Goal: Transaction & Acquisition: Purchase product/service

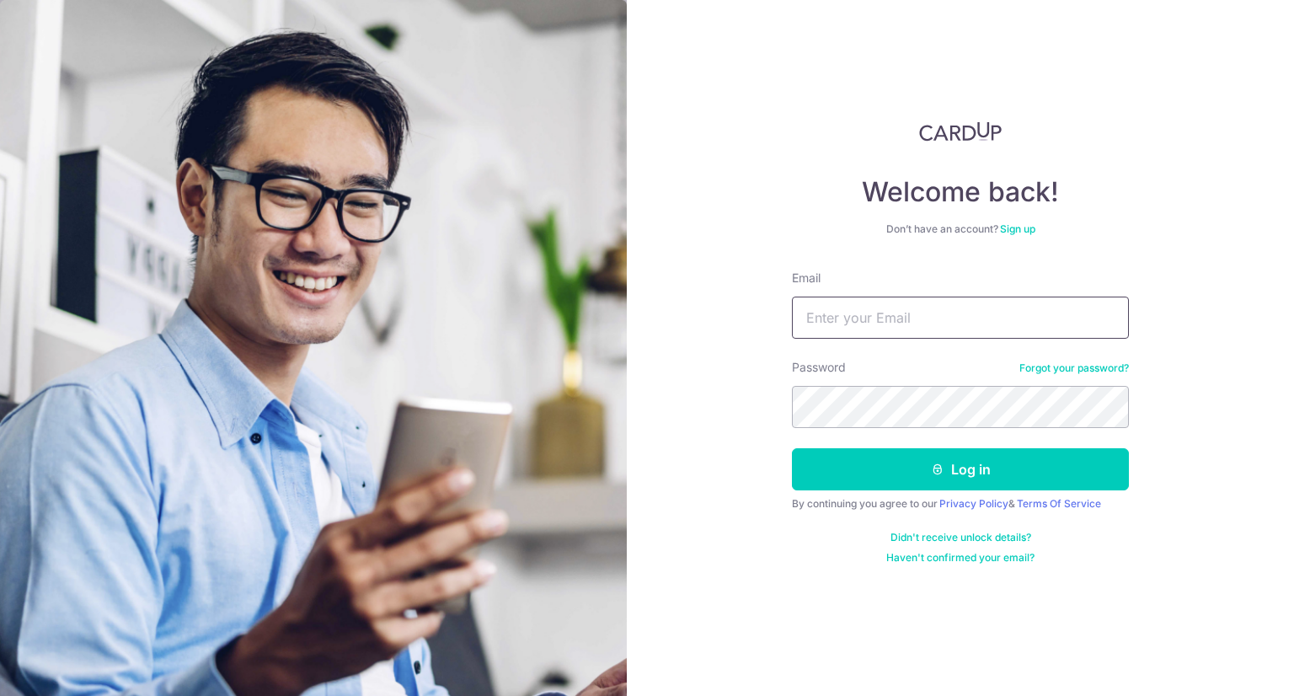
click at [923, 320] on input "Email" at bounding box center [960, 318] width 337 height 42
type input "j"
type input "jajabe.clarence@gmail.com"
click at [792, 448] on button "Log in" at bounding box center [960, 469] width 337 height 42
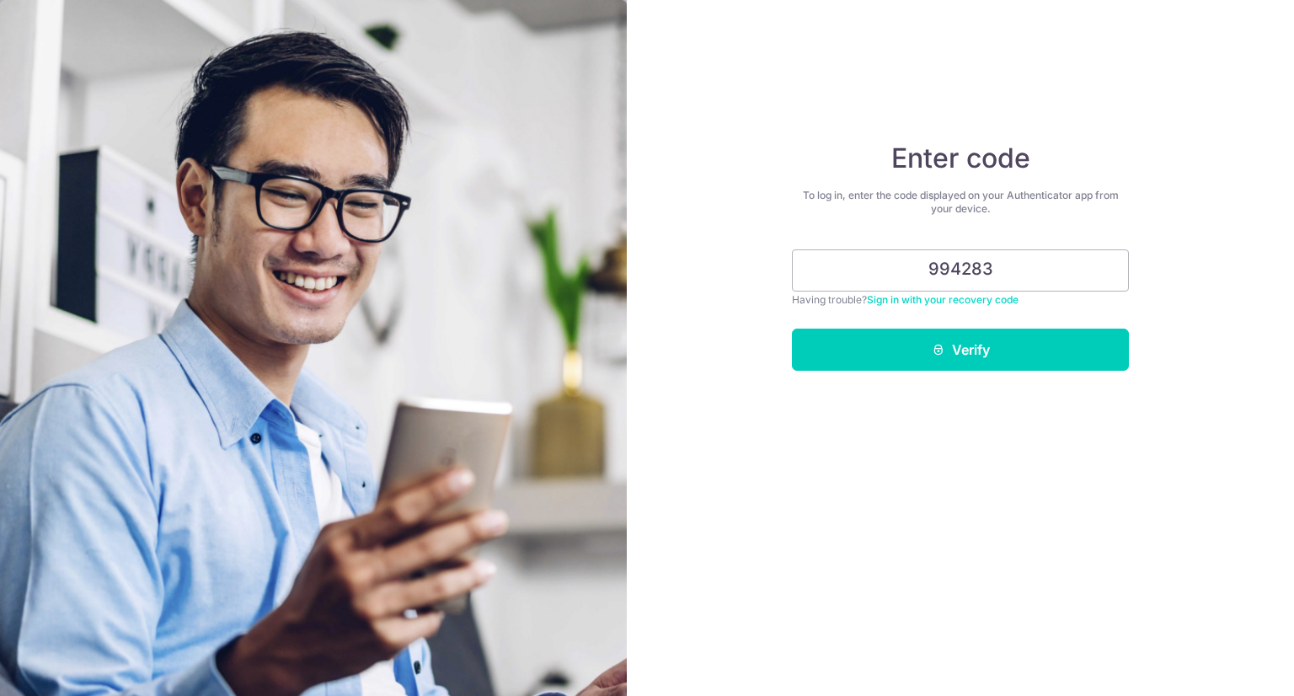
type input "994283"
click at [792, 329] on button "Verify" at bounding box center [960, 350] width 337 height 42
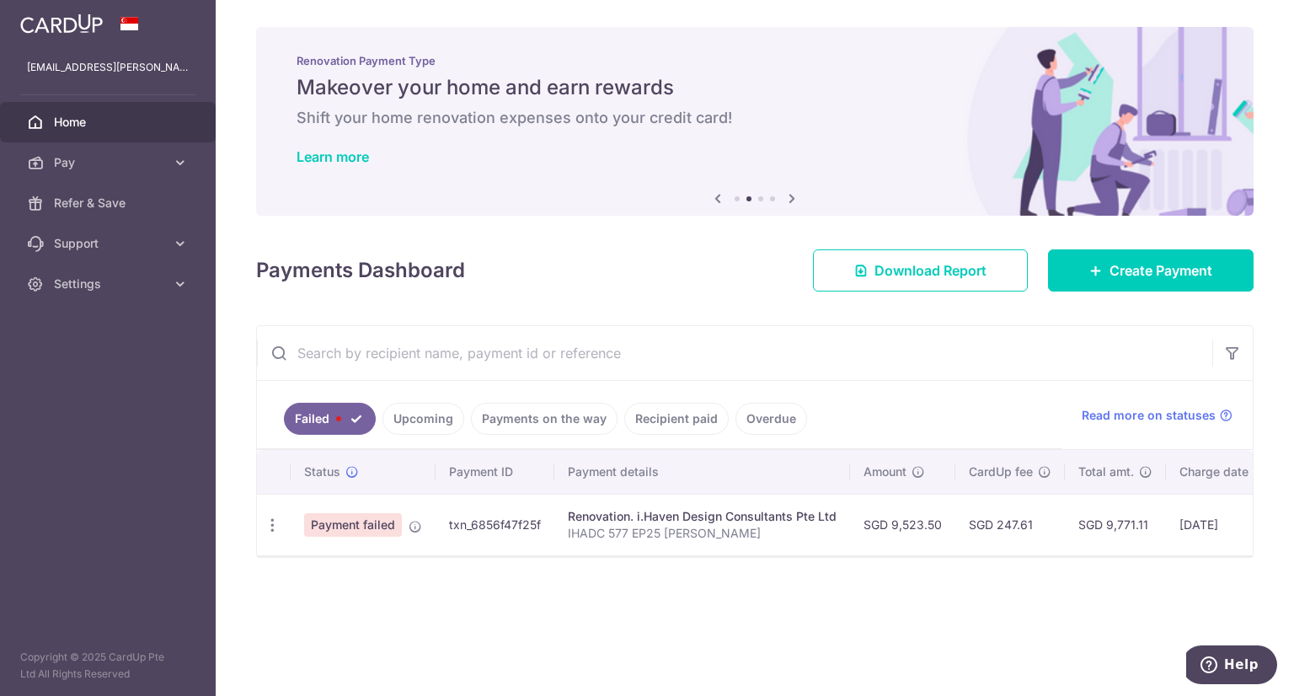
click at [603, 312] on div "× Pause Schedule Pause all future payments in this series Pause just this one p…" at bounding box center [755, 348] width 1078 height 696
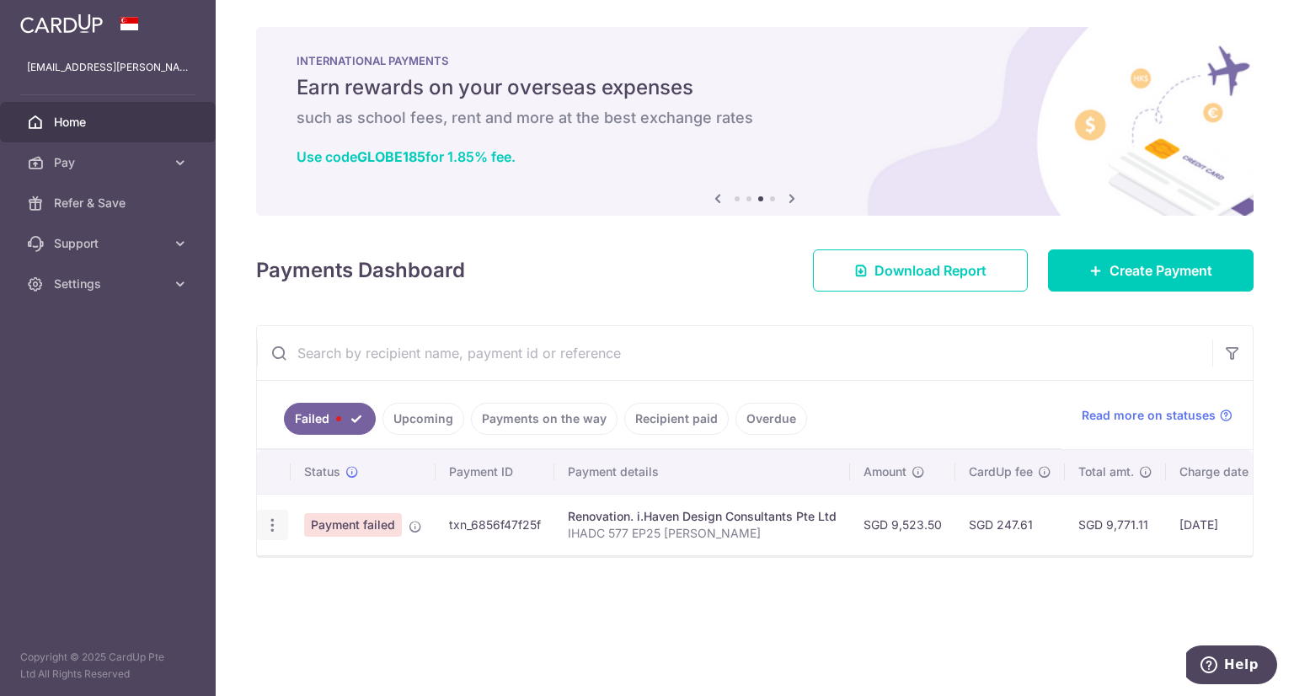
click at [266, 524] on icon "button" at bounding box center [273, 525] width 18 height 18
click at [610, 612] on div "Failed Upcoming Payments on the way Recipient paid Overdue Read more on statuse…" at bounding box center [754, 468] width 997 height 287
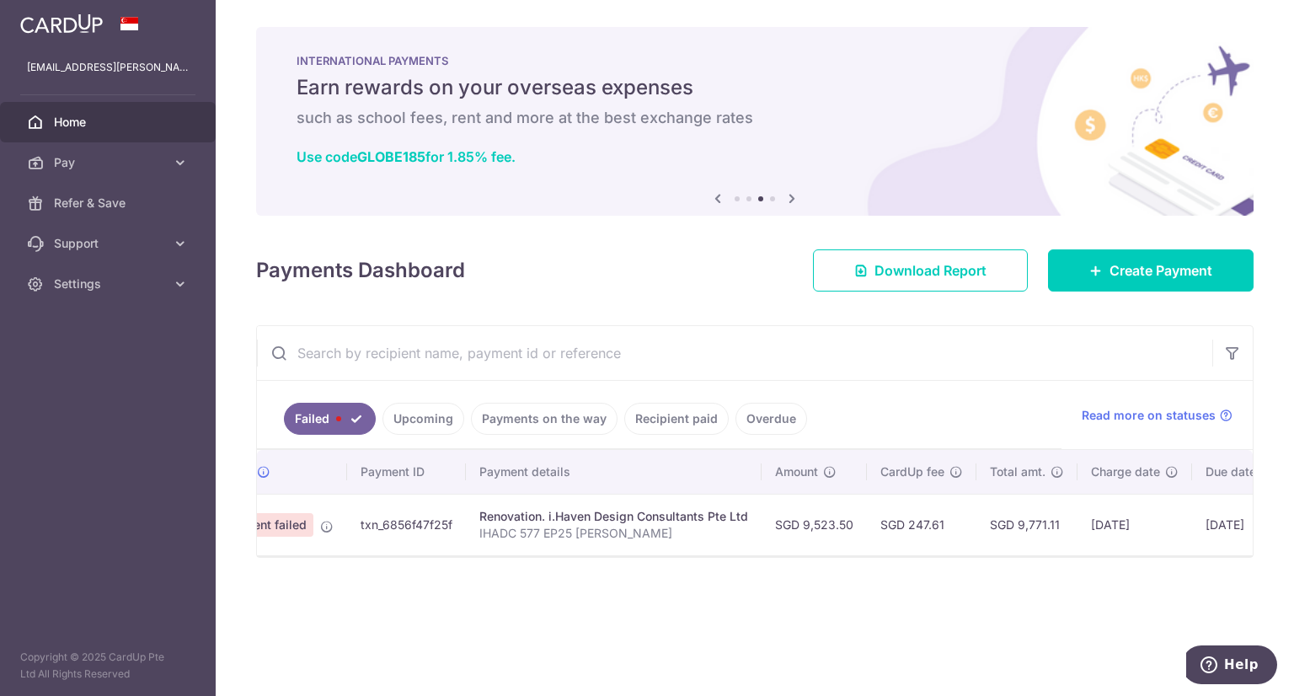
scroll to position [0, 243]
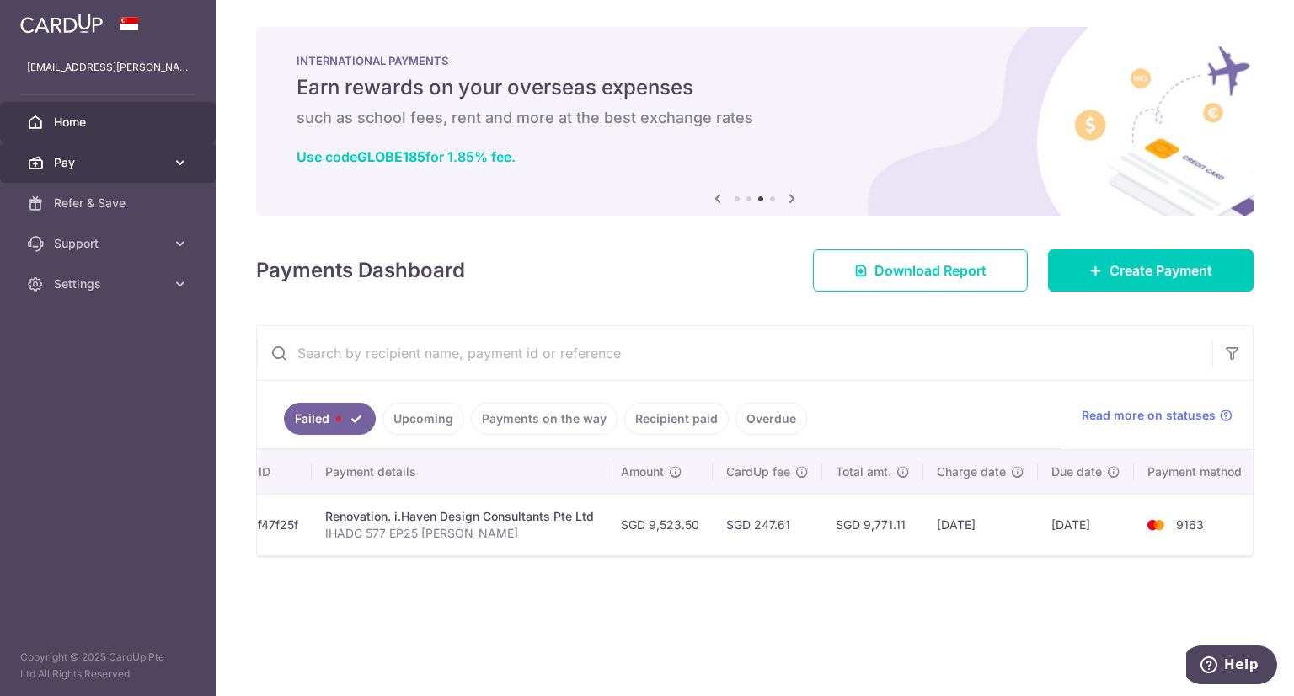
click at [66, 156] on span "Pay" at bounding box center [109, 162] width 111 height 17
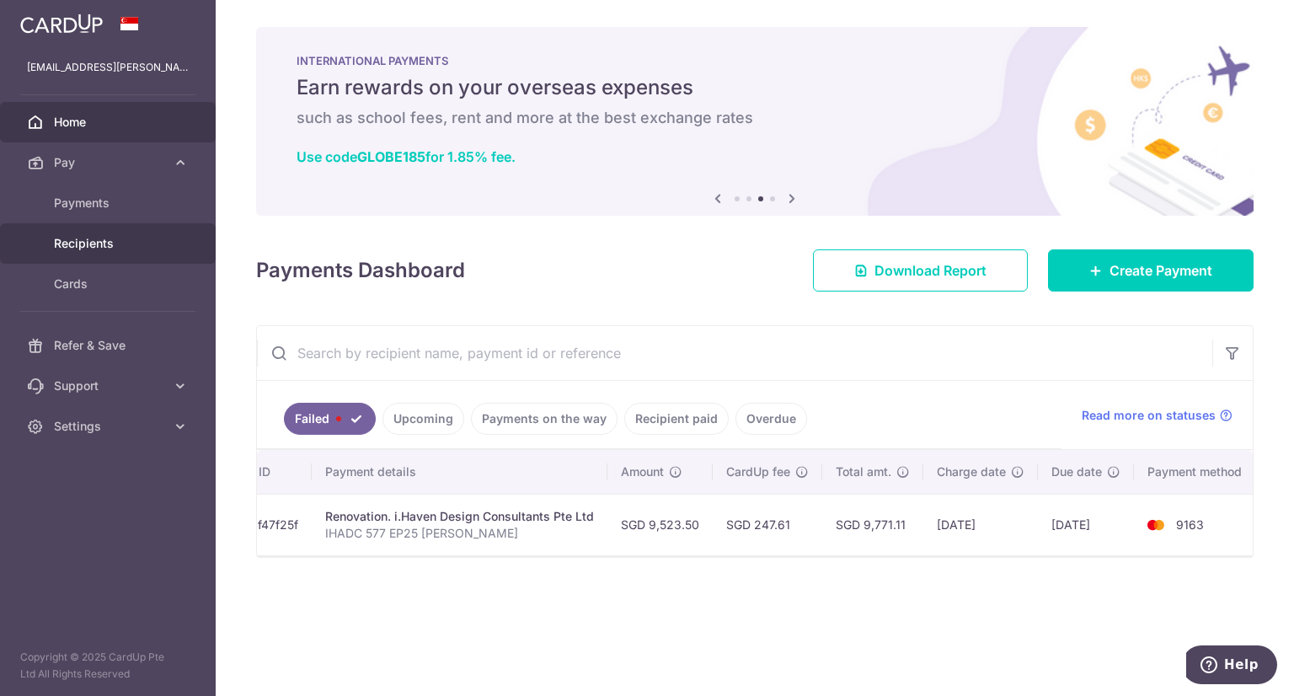
click at [77, 243] on span "Recipients" at bounding box center [109, 243] width 111 height 17
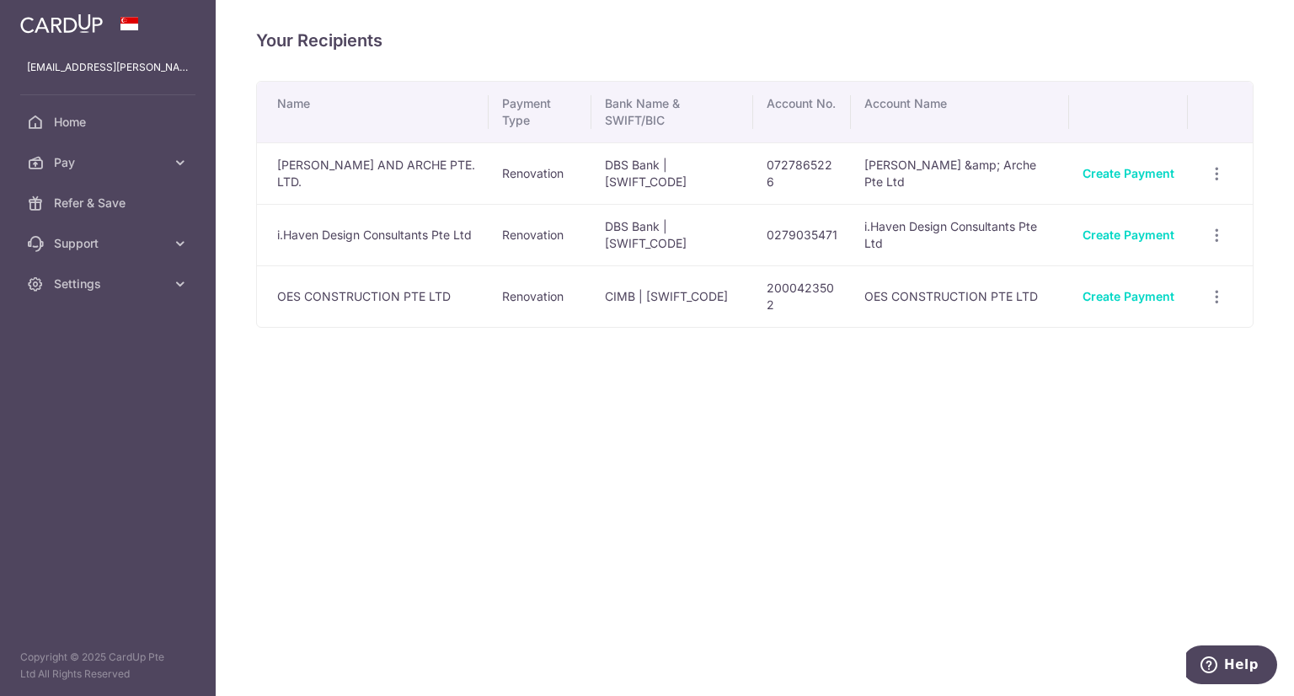
click at [851, 606] on div "Your Recipients Name Payment Type Bank Name & SWIFT/BIC Account No. Account Nam…" at bounding box center [755, 348] width 1078 height 696
click at [1024, 532] on div "Your Recipients Name Payment Type Bank Name & SWIFT/BIC Account No. Account Nam…" at bounding box center [755, 348] width 1078 height 696
click at [1153, 242] on div "Create Payment" at bounding box center [1129, 235] width 92 height 17
click at [1153, 238] on link "Create Payment" at bounding box center [1129, 234] width 92 height 14
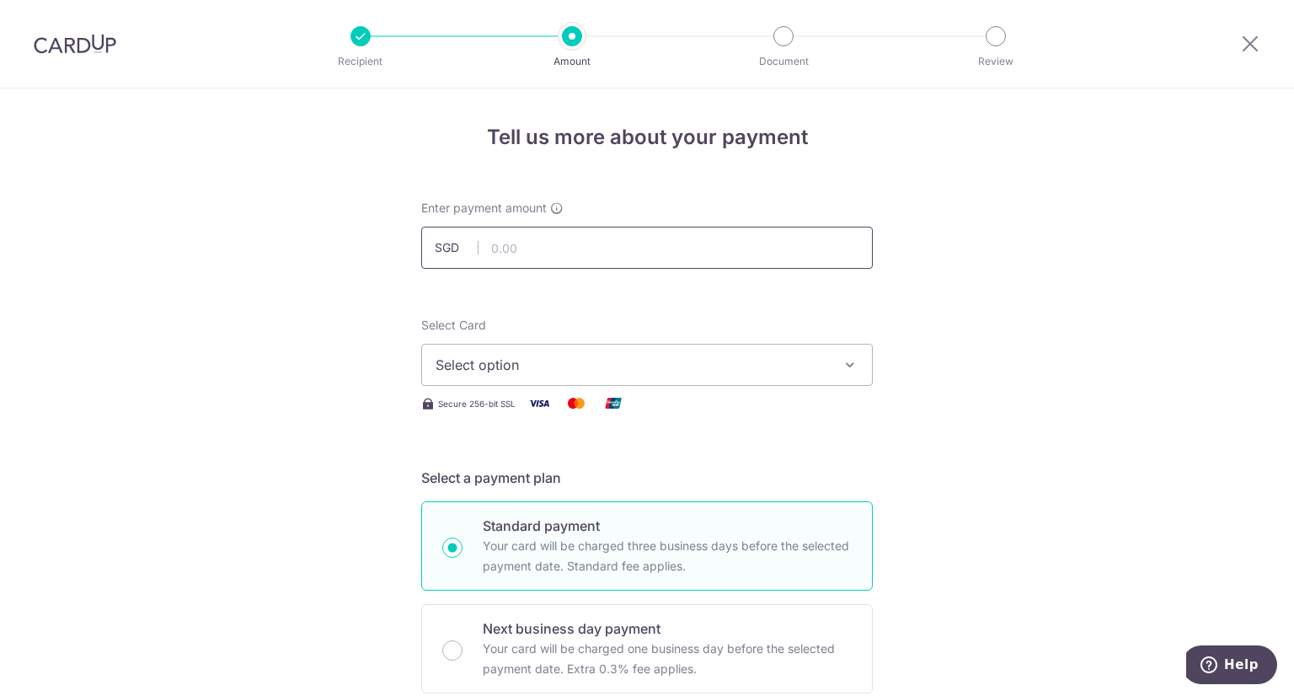
click at [556, 250] on input "text" at bounding box center [647, 248] width 452 height 42
type input "5,000.00"
click at [546, 372] on span "Select option" at bounding box center [632, 365] width 393 height 20
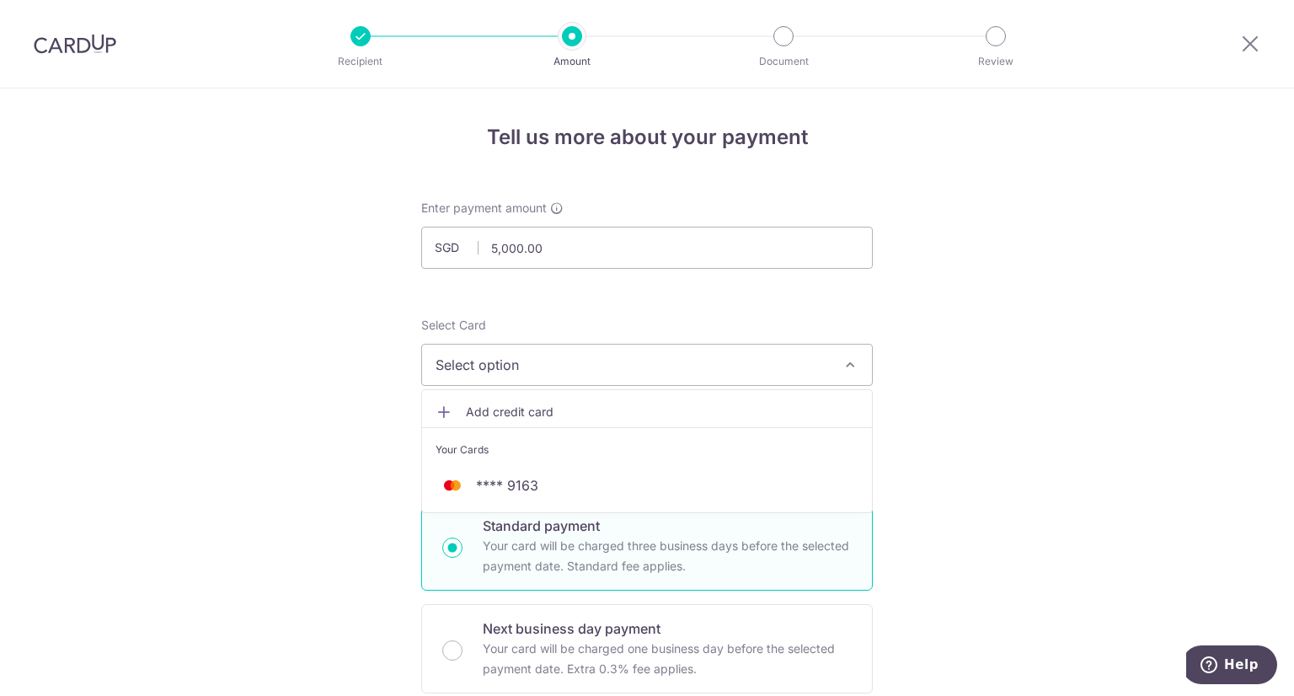
click at [489, 412] on span "Add credit card" at bounding box center [662, 412] width 393 height 17
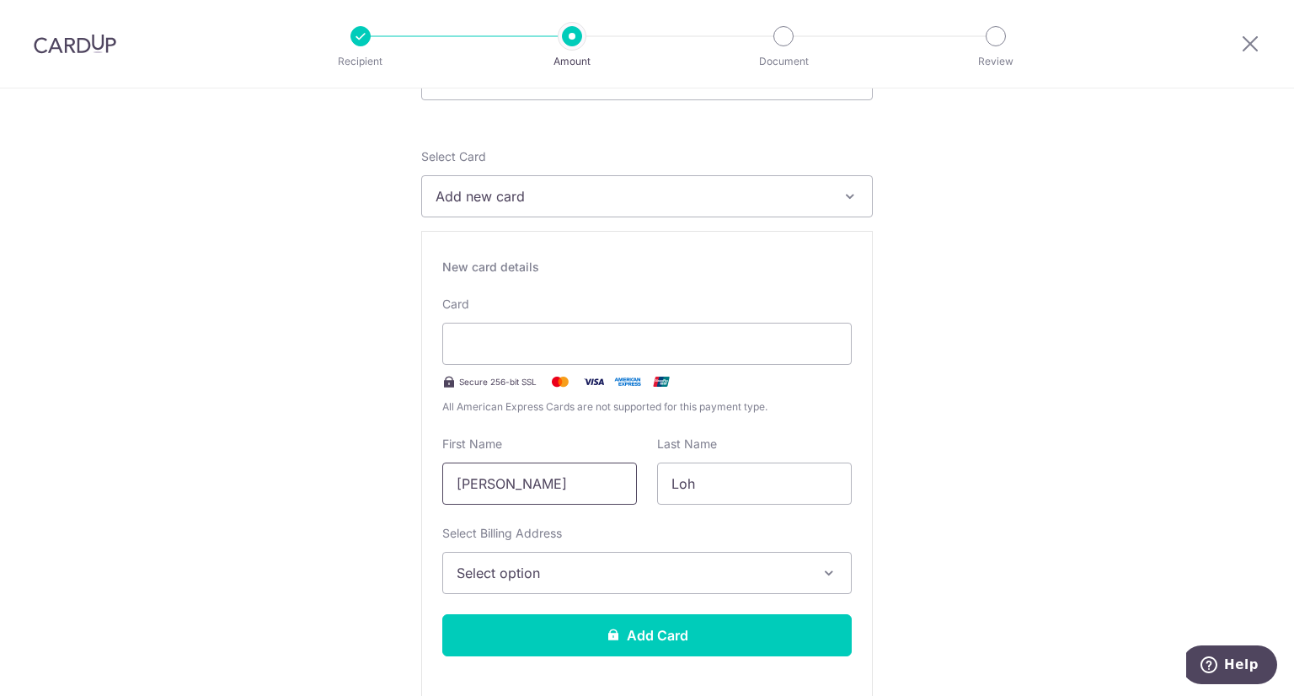
scroll to position [337, 0]
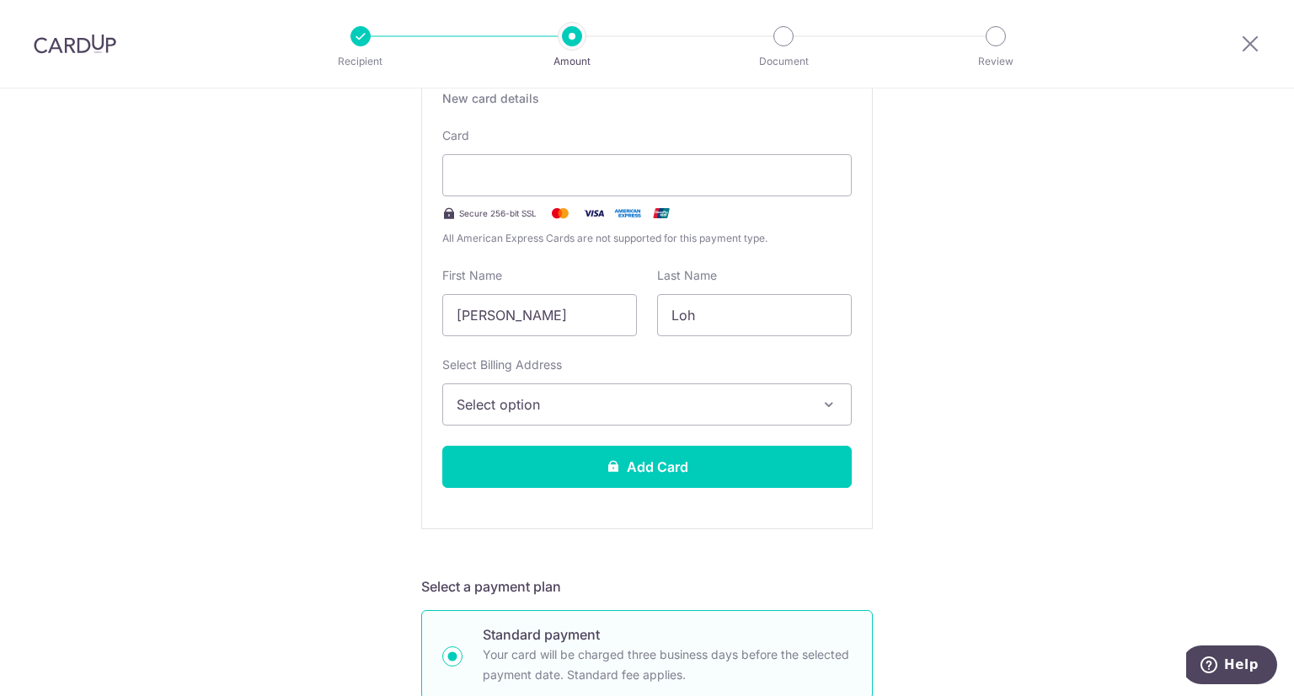
click at [624, 419] on button "Select option" at bounding box center [646, 404] width 409 height 42
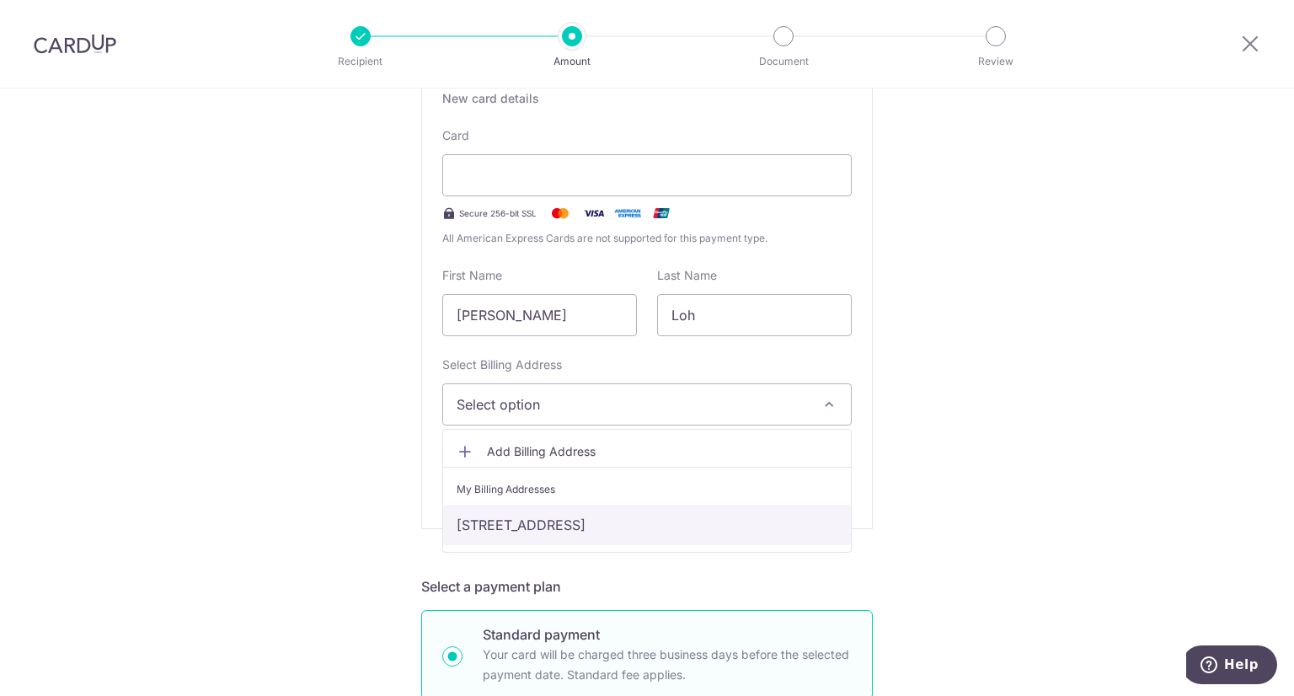
click at [550, 527] on link "63 Commonwealth Drive #02-257, Singapore, Singapore-140063" at bounding box center [647, 525] width 408 height 40
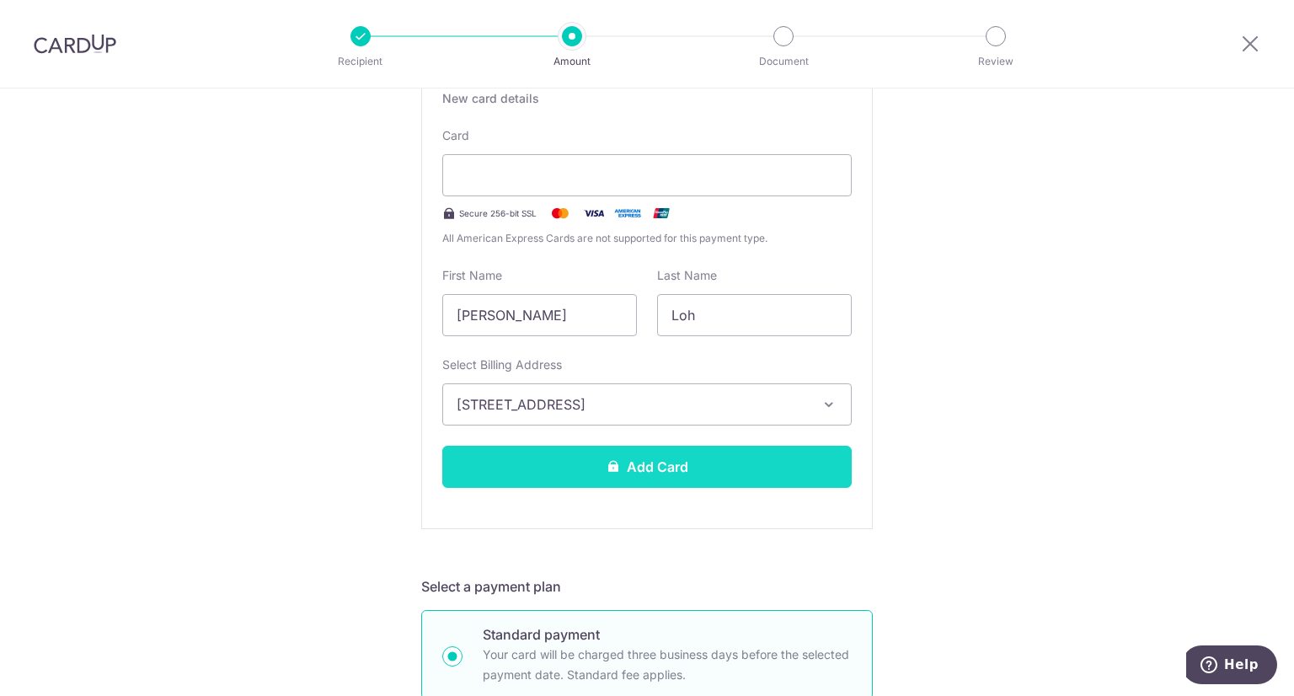
click at [641, 470] on button "Add Card" at bounding box center [646, 467] width 409 height 42
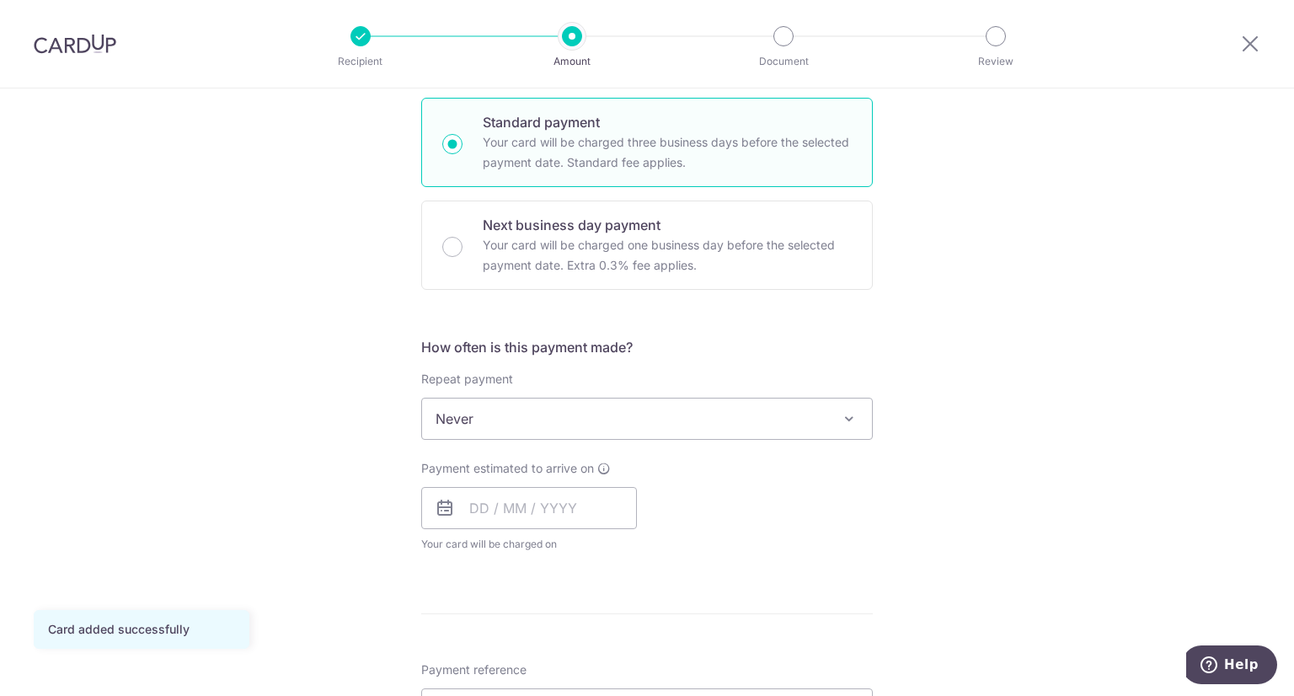
scroll to position [421, 0]
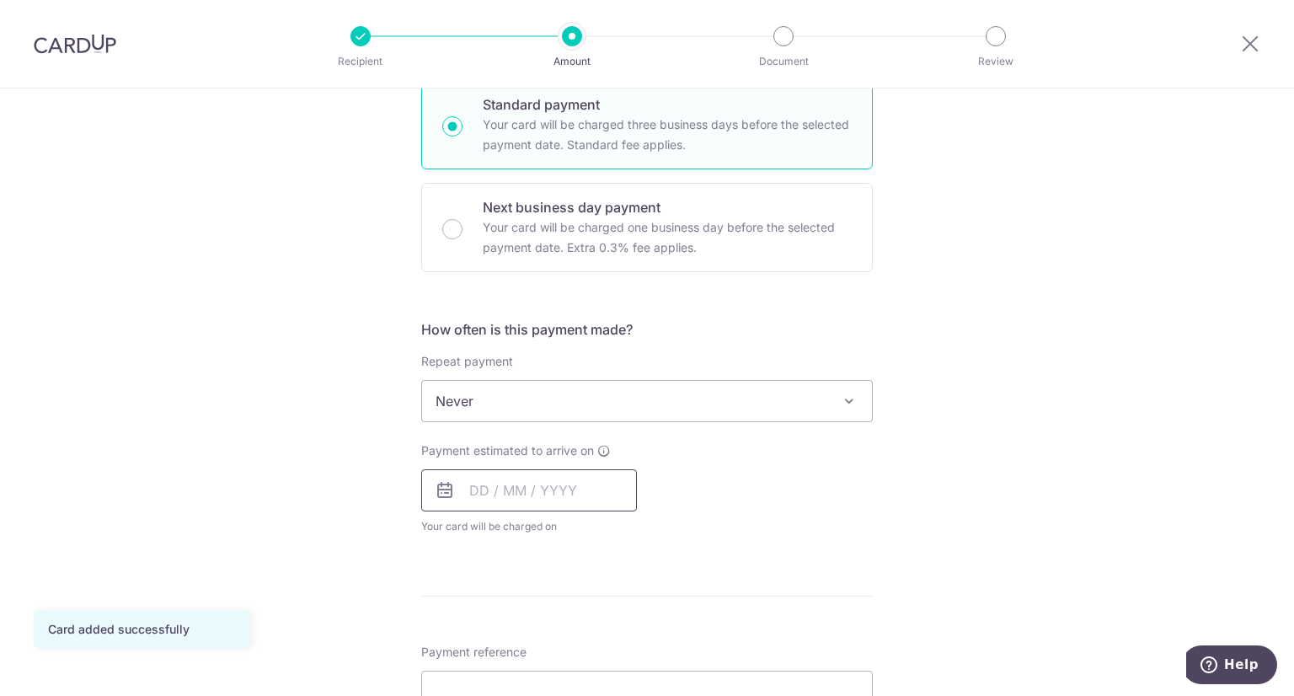
click at [545, 492] on input "text" at bounding box center [529, 490] width 216 height 42
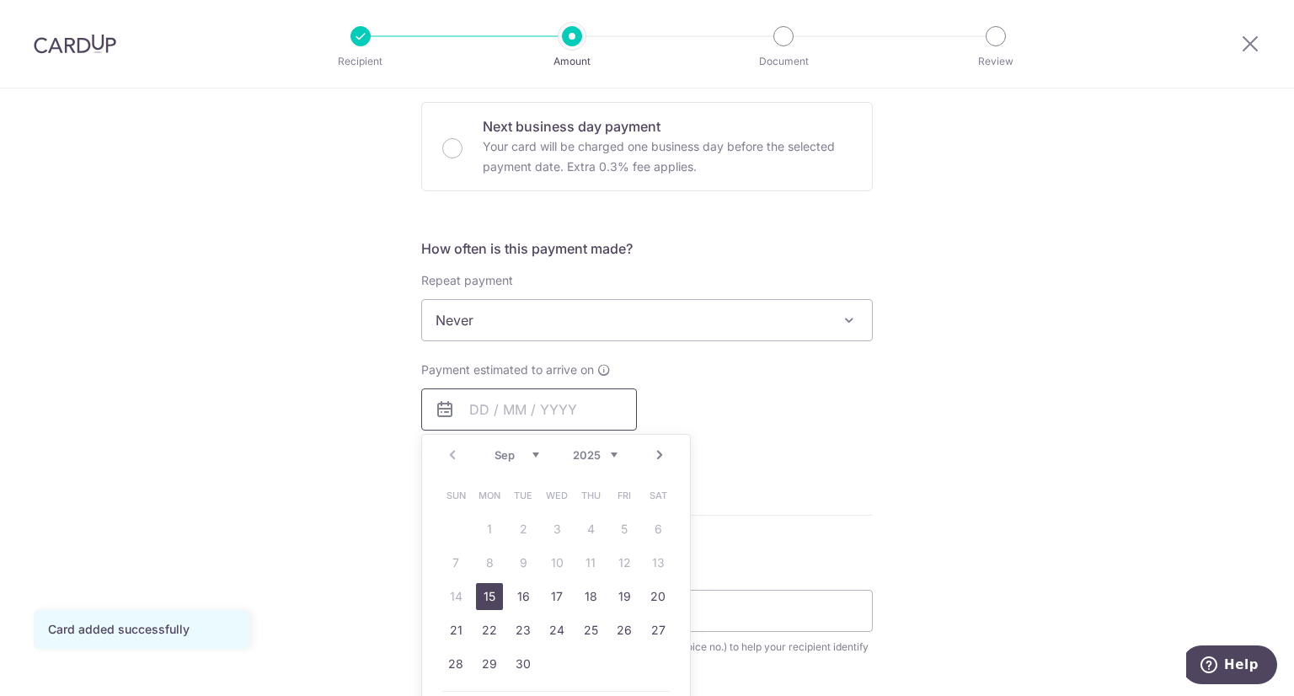
scroll to position [590, 0]
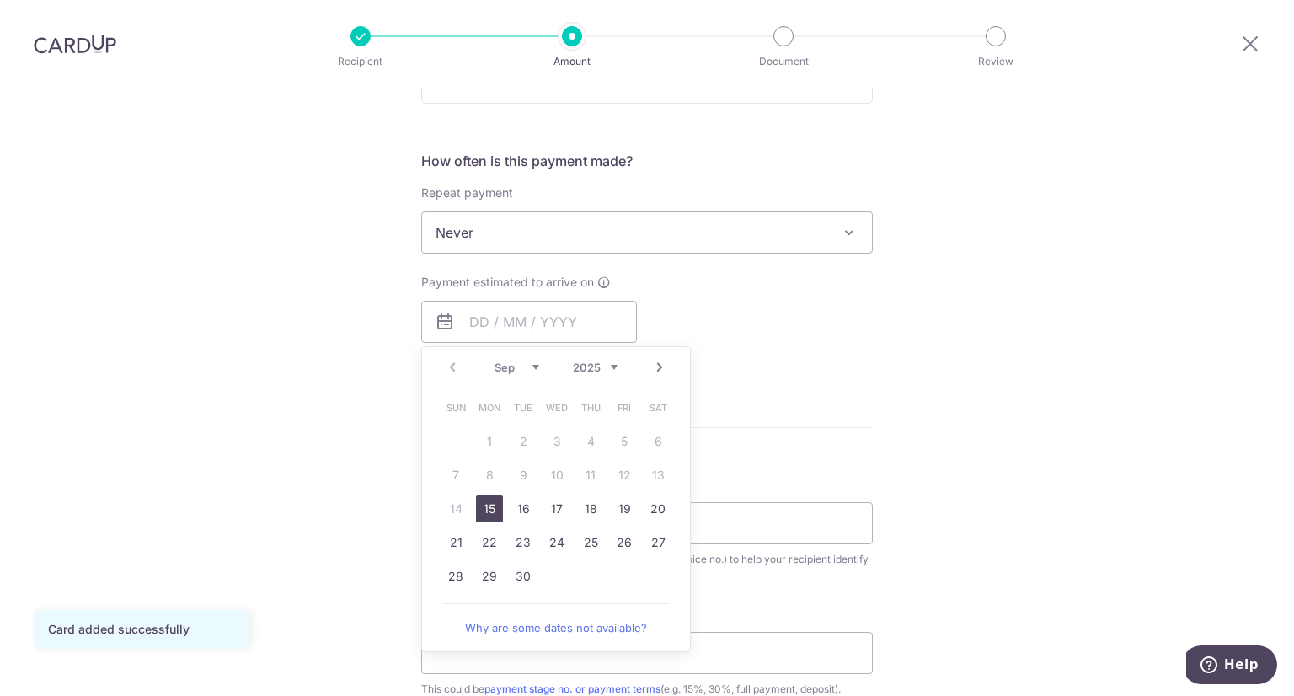
click at [482, 505] on link "15" at bounding box center [489, 508] width 27 height 27
type input "[DATE]"
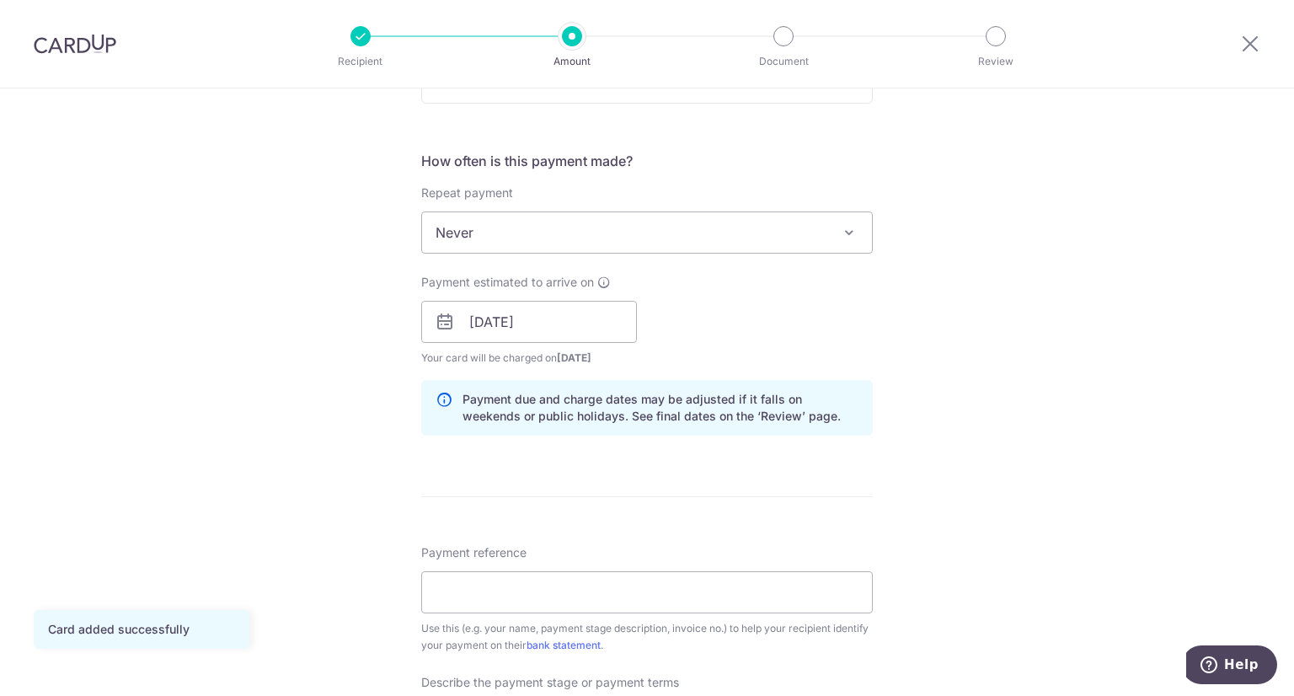
click at [330, 382] on div "Tell us more about your payment Enter payment amount SGD 5,000.00 5000.00 Card …" at bounding box center [647, 352] width 1294 height 1706
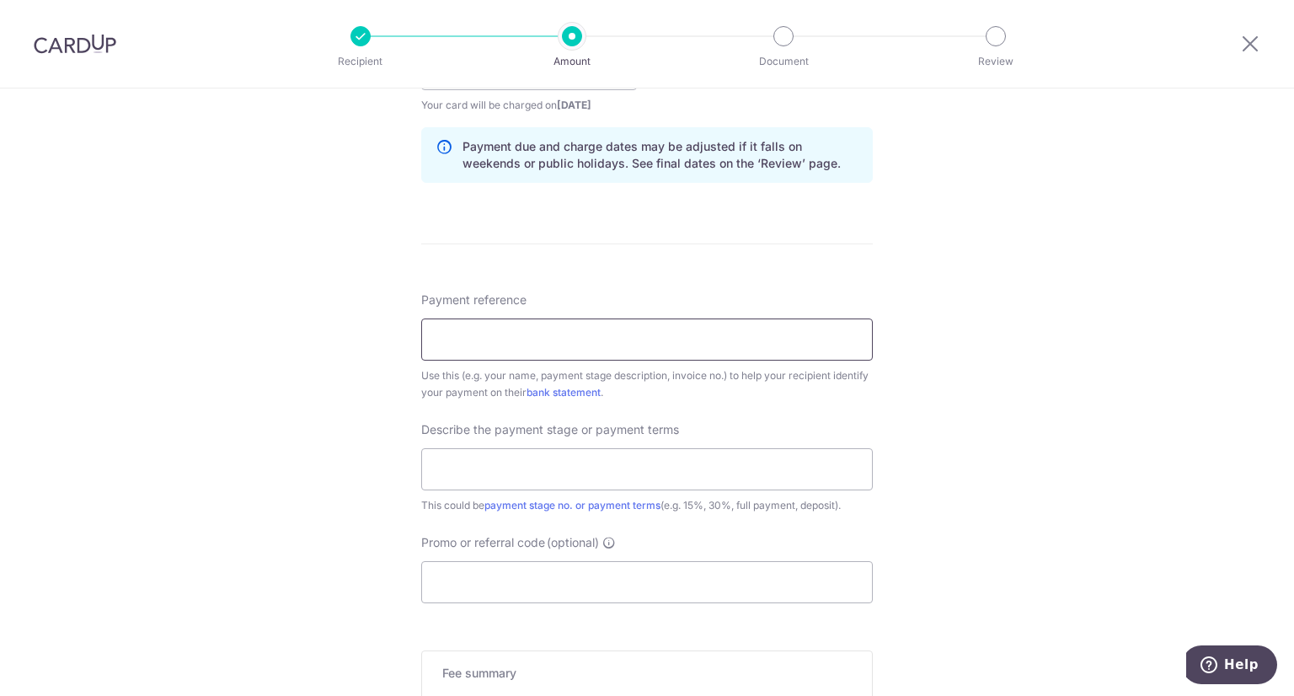
click at [505, 333] on input "Payment reference" at bounding box center [647, 339] width 452 height 42
type input "IHADC577EP25 [PERSON_NAME]"
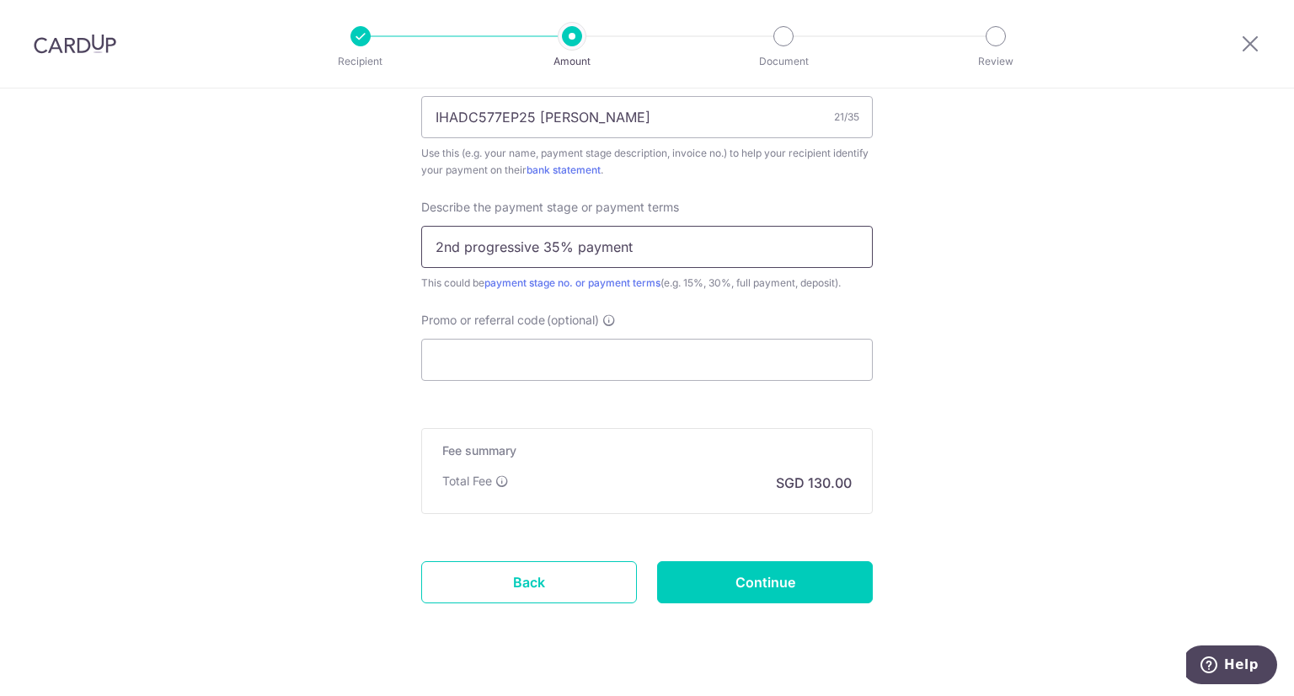
scroll to position [1096, 0]
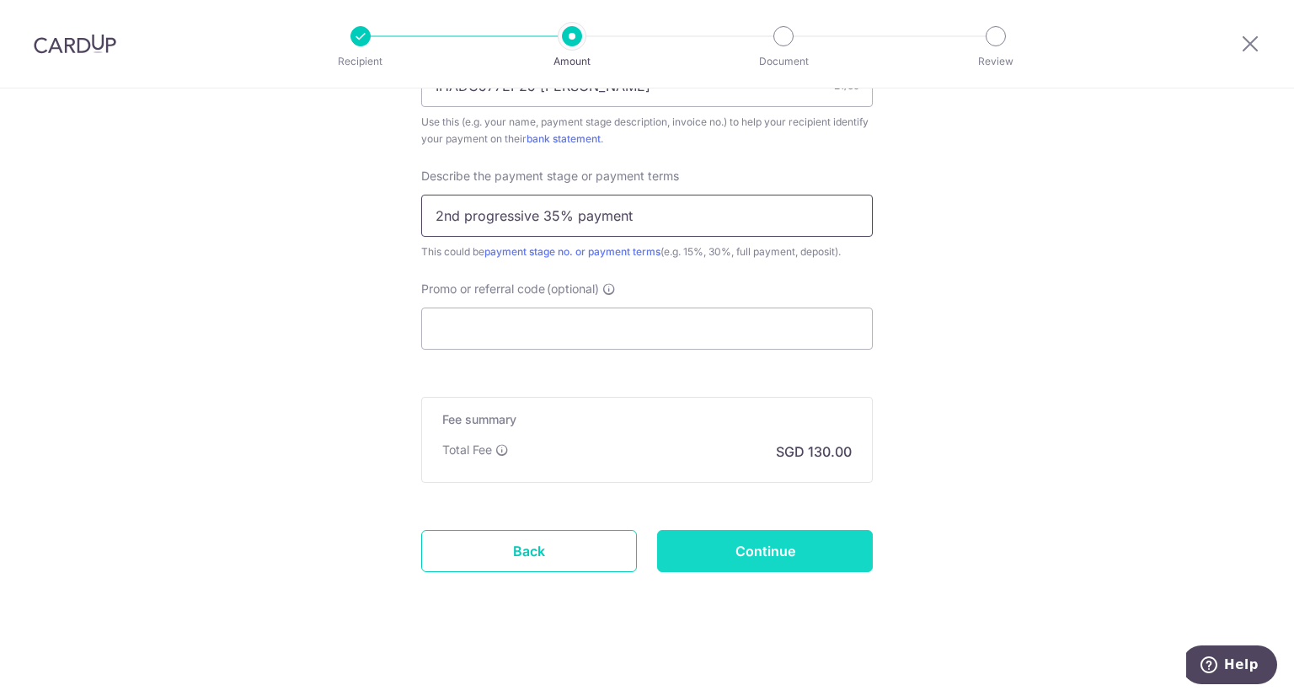
type input "2nd progressive 35% payment"
click at [737, 543] on input "Continue" at bounding box center [765, 551] width 216 height 42
type input "Create Schedule"
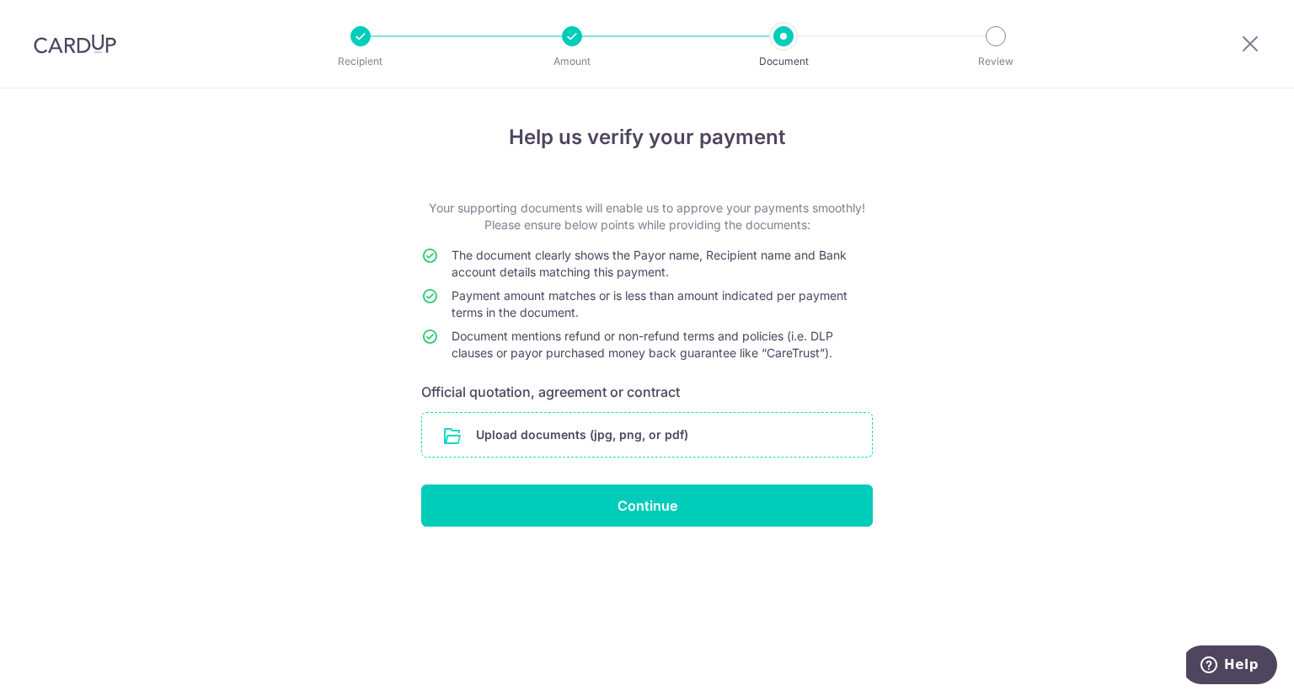
click at [649, 449] on input "file" at bounding box center [647, 435] width 450 height 44
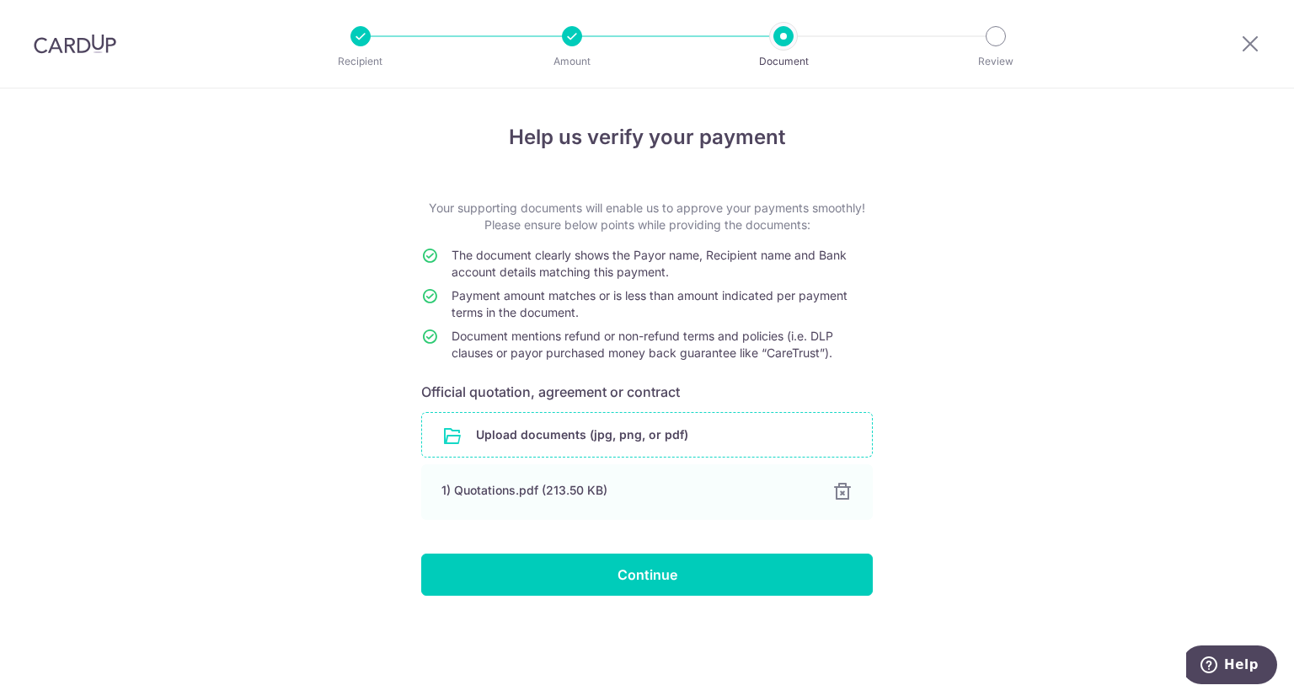
click at [1099, 378] on div "Help us verify your payment Your supporting documents will enable us to approve…" at bounding box center [647, 391] width 1294 height 607
click at [672, 439] on input "file" at bounding box center [647, 435] width 450 height 44
click at [840, 494] on div at bounding box center [842, 492] width 20 height 20
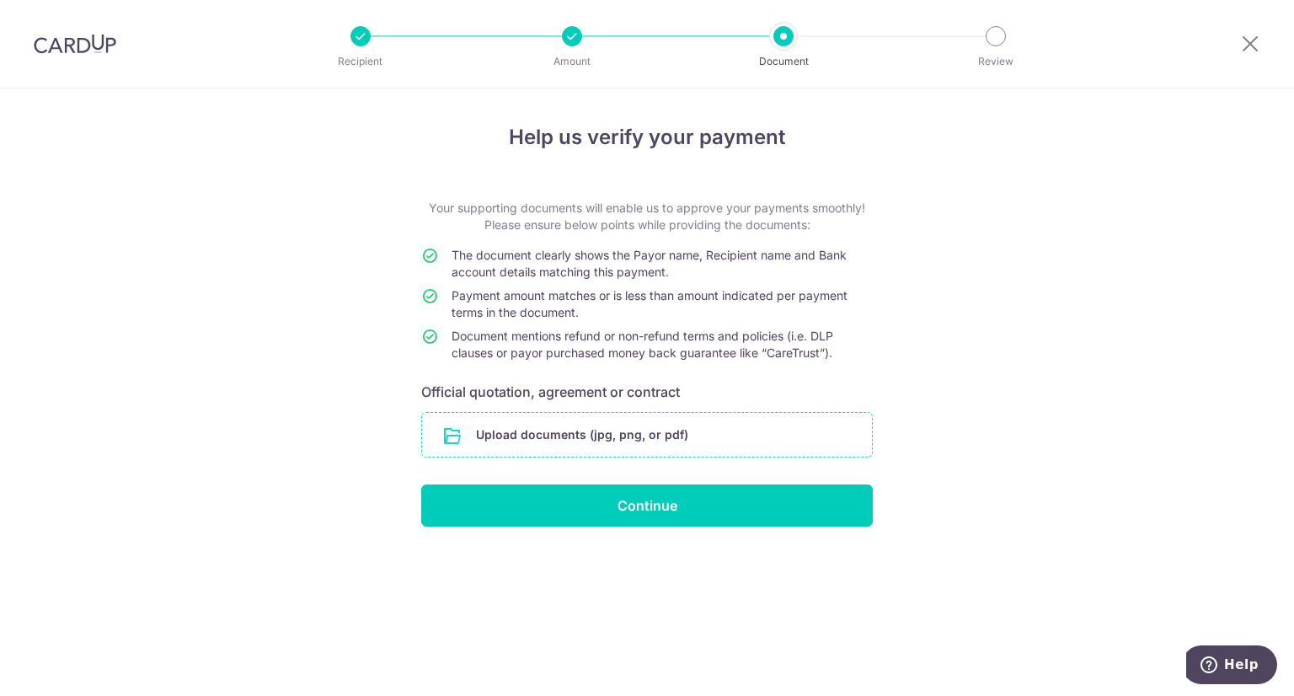
click at [766, 429] on input "file" at bounding box center [647, 435] width 450 height 44
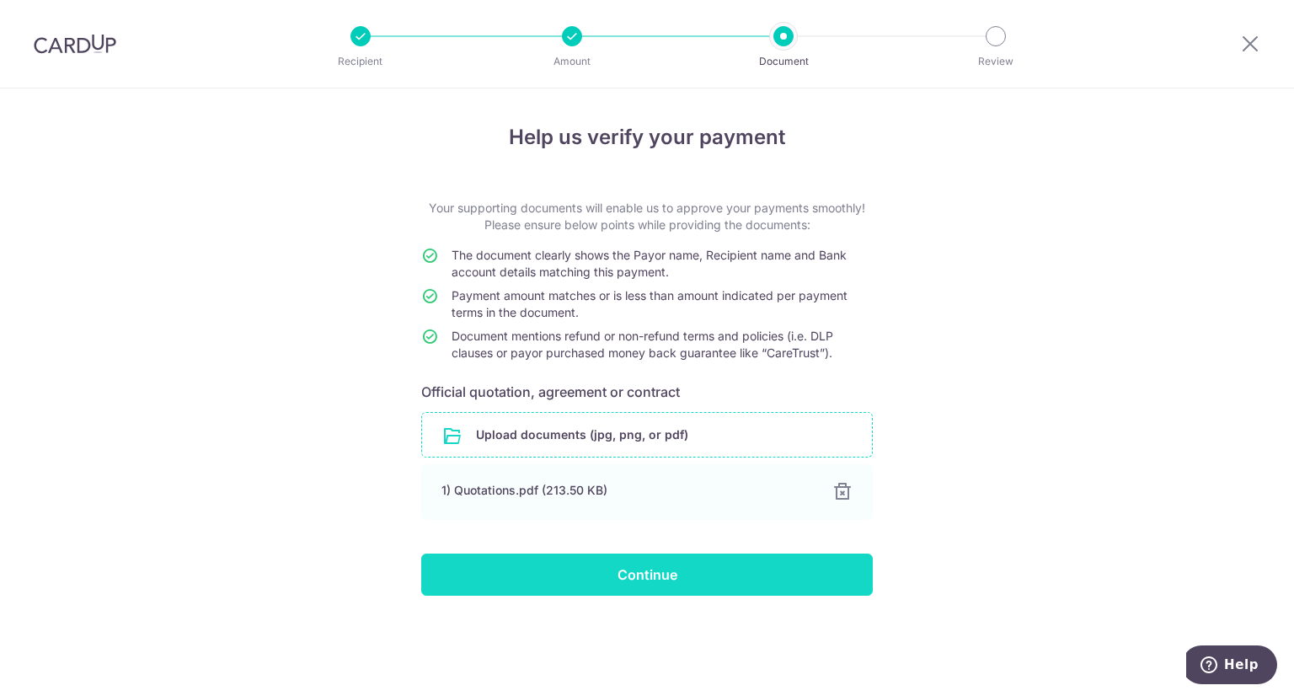
click at [639, 577] on input "Continue" at bounding box center [647, 575] width 452 height 42
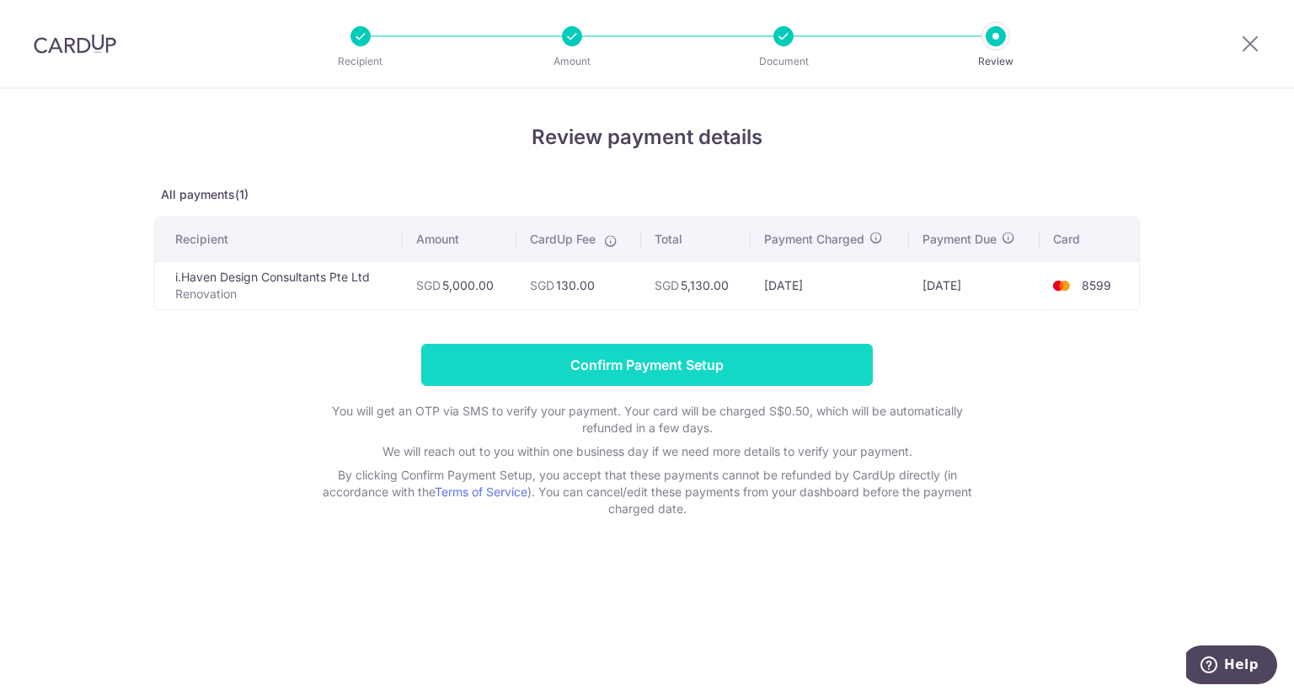
click at [637, 351] on input "Confirm Payment Setup" at bounding box center [647, 365] width 452 height 42
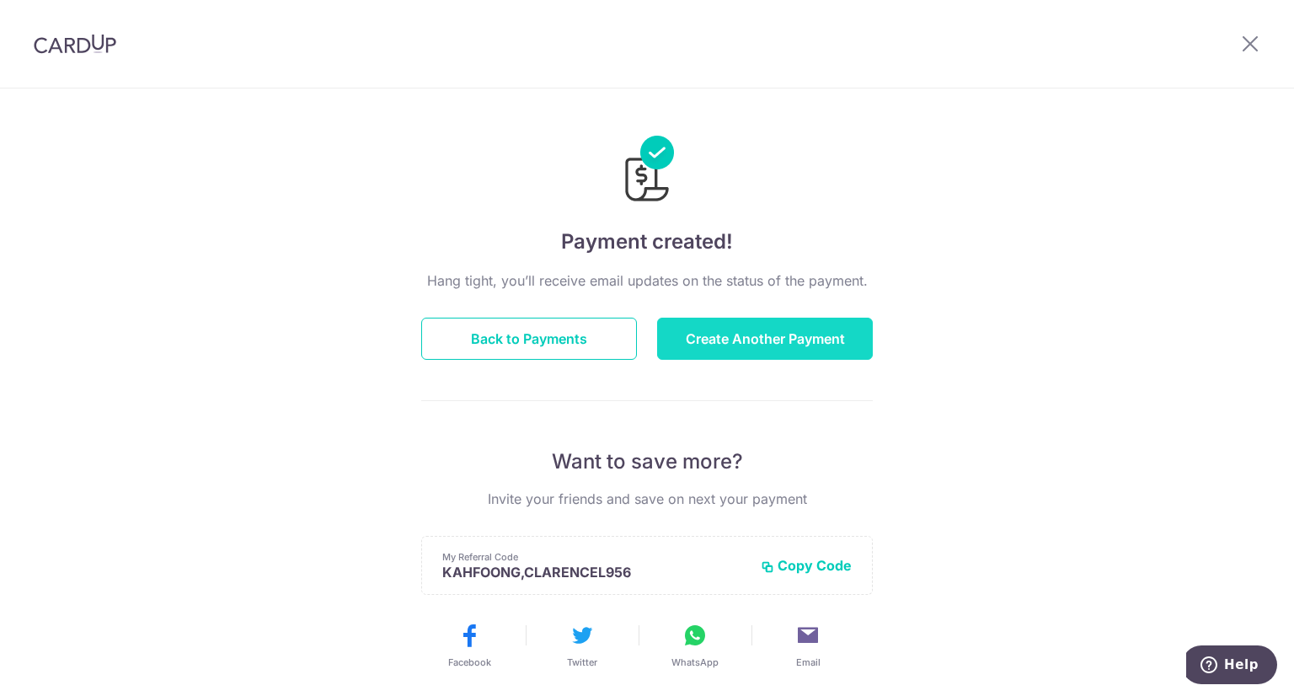
click at [733, 350] on button "Create Another Payment" at bounding box center [765, 339] width 216 height 42
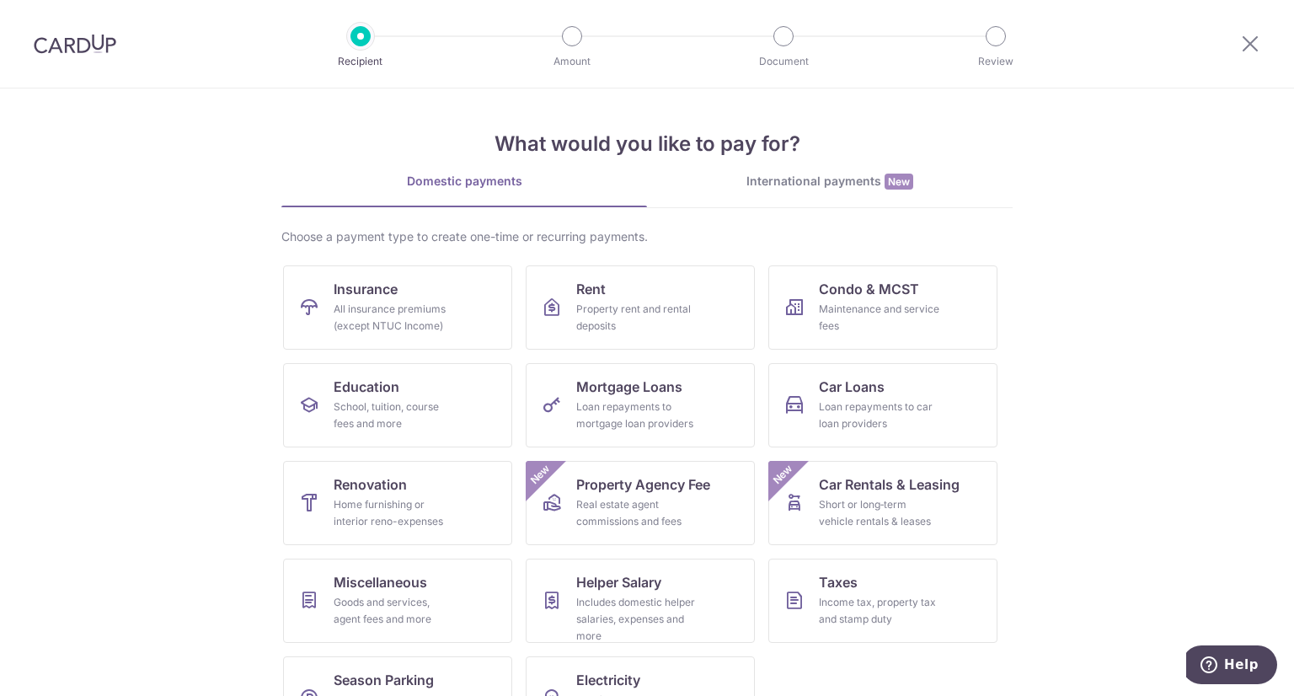
click at [55, 42] on img at bounding box center [75, 44] width 83 height 20
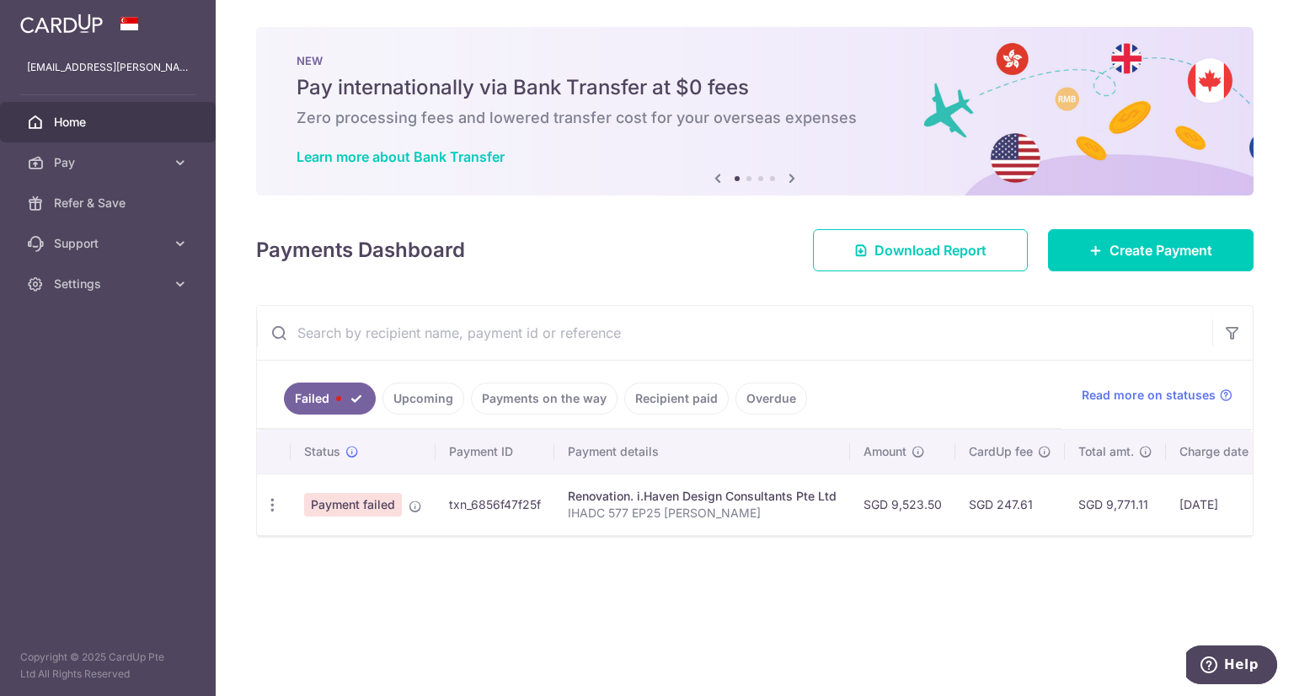
click at [80, 121] on span "Home" at bounding box center [109, 122] width 111 height 17
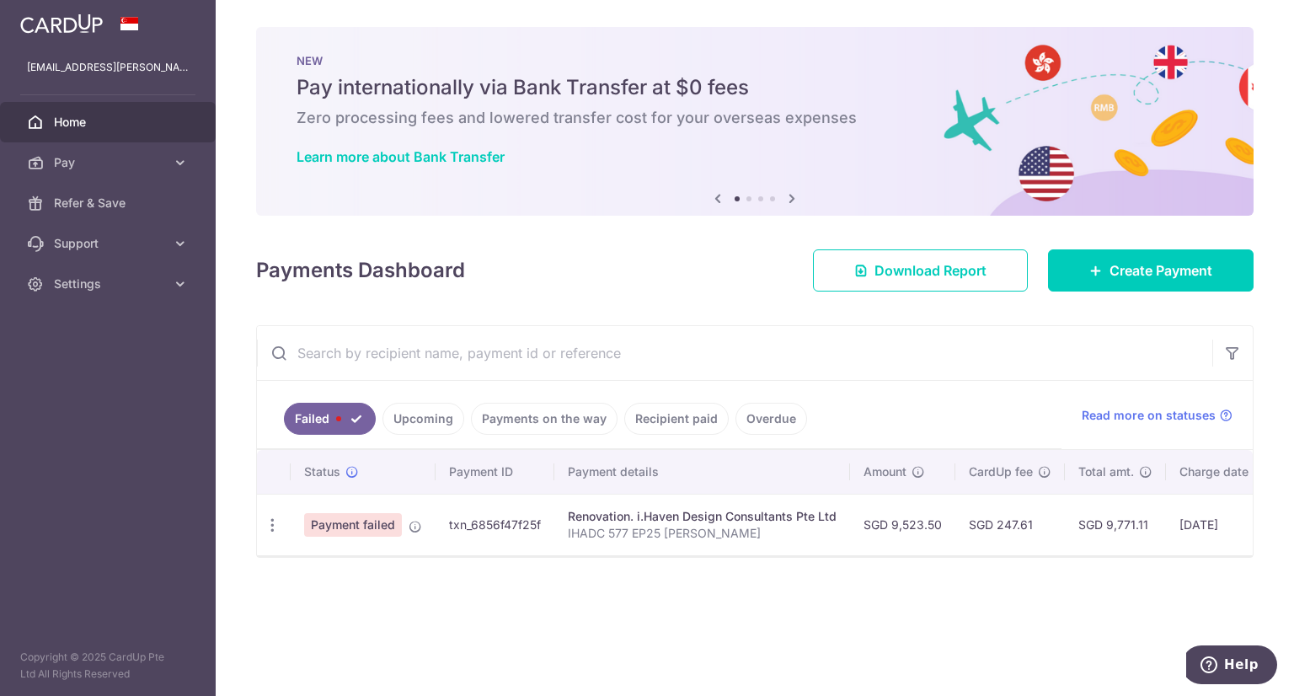
click at [414, 416] on link "Upcoming" at bounding box center [423, 419] width 82 height 32
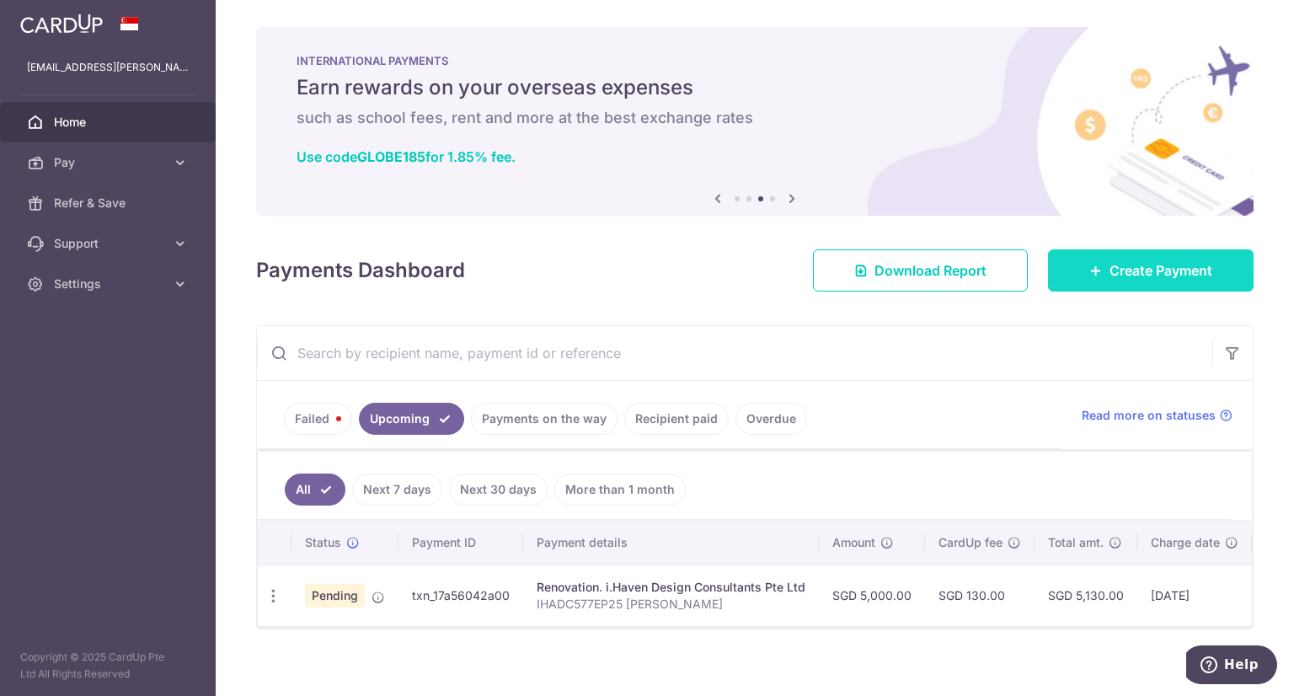
click at [1119, 275] on span "Create Payment" at bounding box center [1161, 270] width 103 height 20
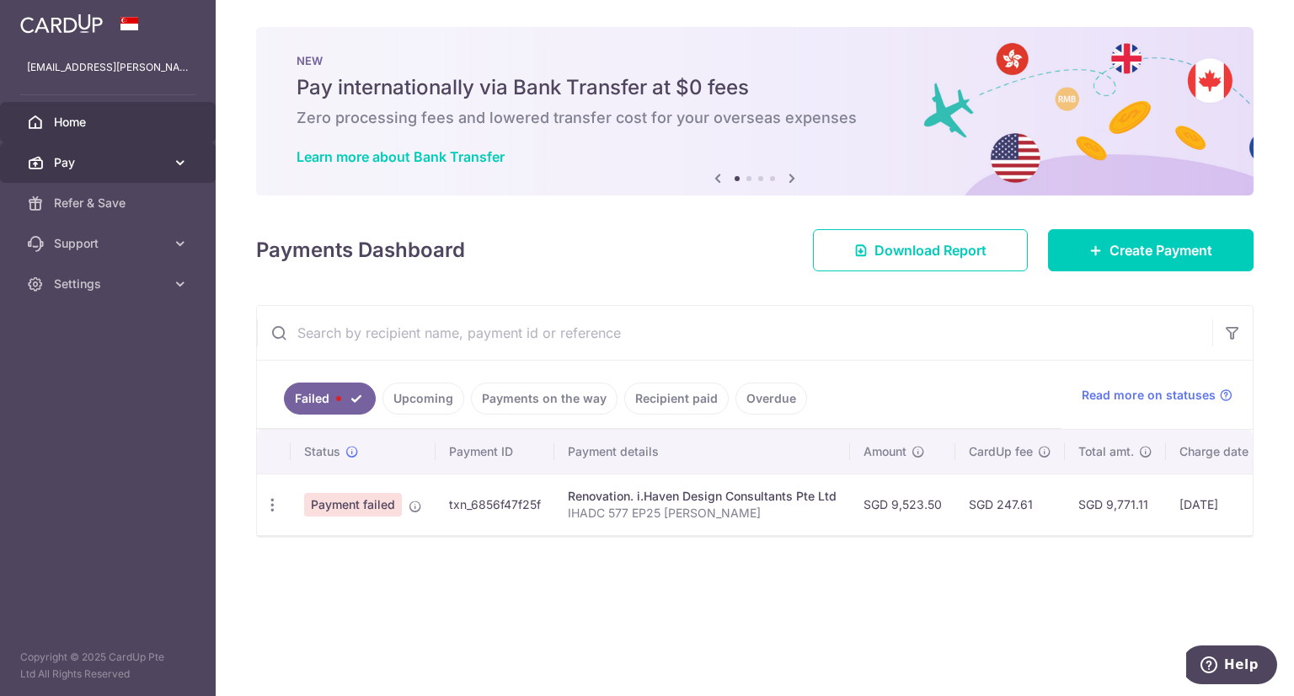
click at [88, 163] on span "Pay" at bounding box center [109, 162] width 111 height 17
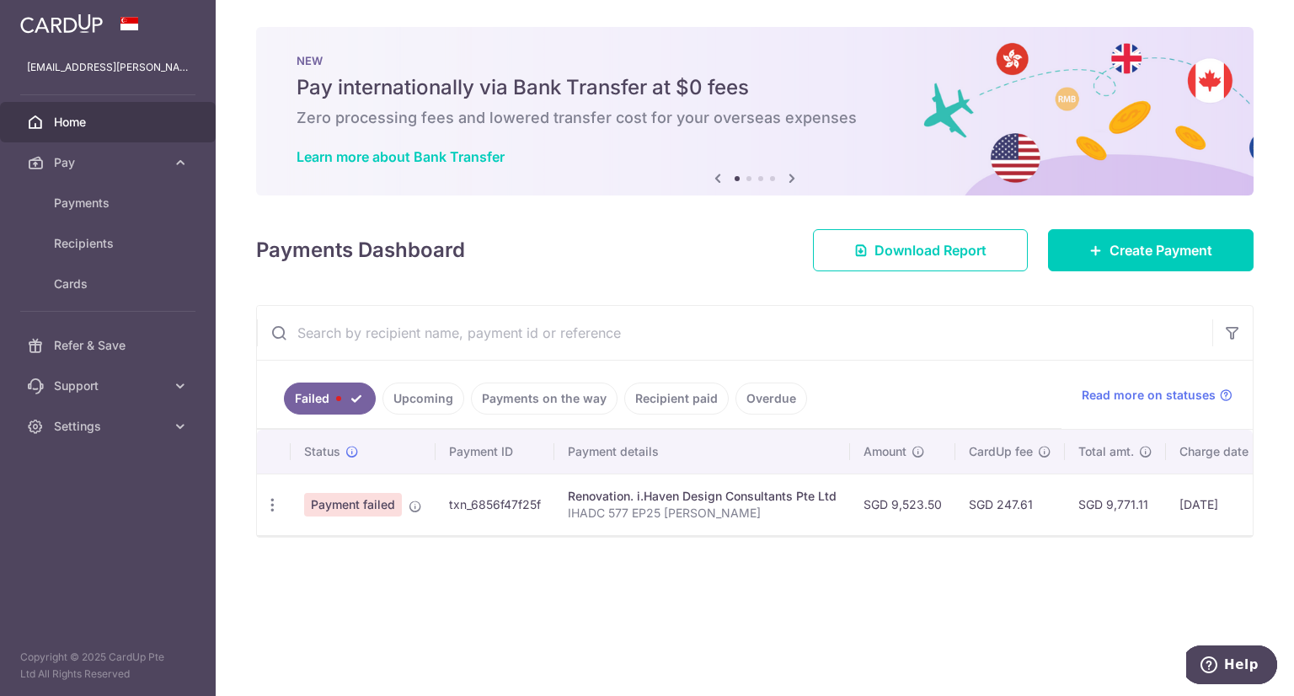
click at [411, 392] on link "Upcoming" at bounding box center [423, 398] width 82 height 32
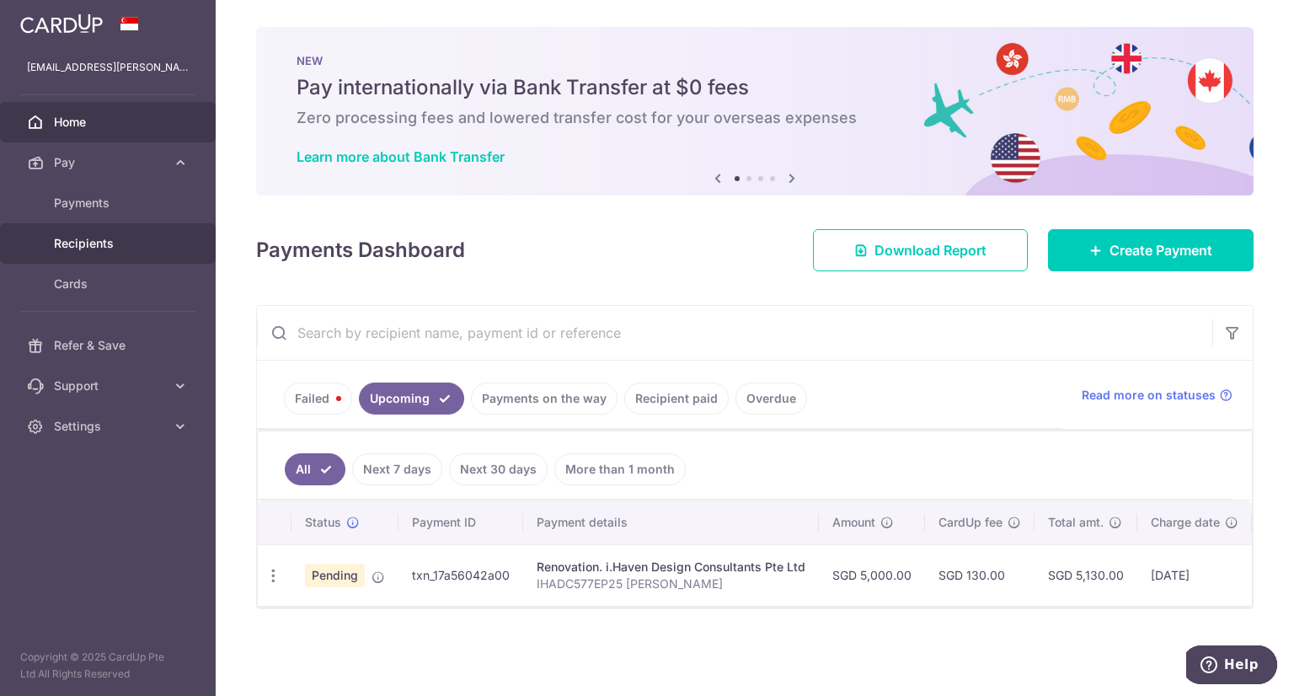
click at [84, 238] on span "Recipients" at bounding box center [109, 243] width 111 height 17
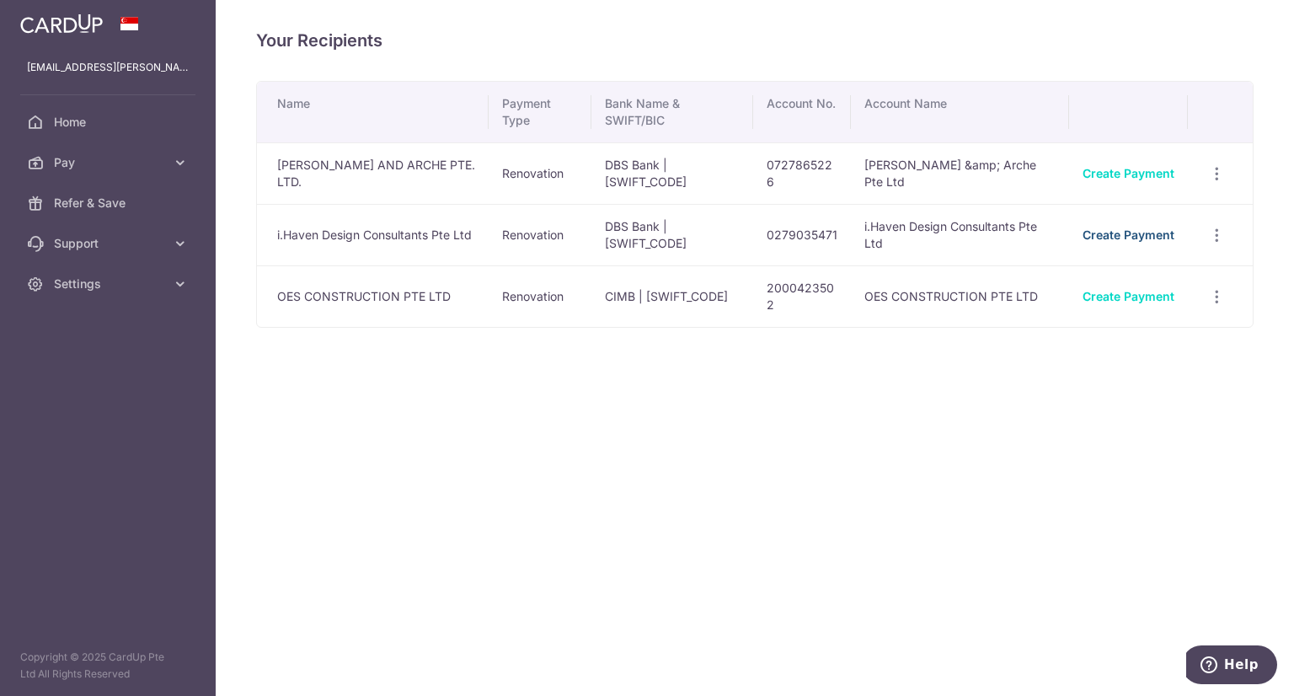
click at [1158, 233] on link "Create Payment" at bounding box center [1129, 234] width 92 height 14
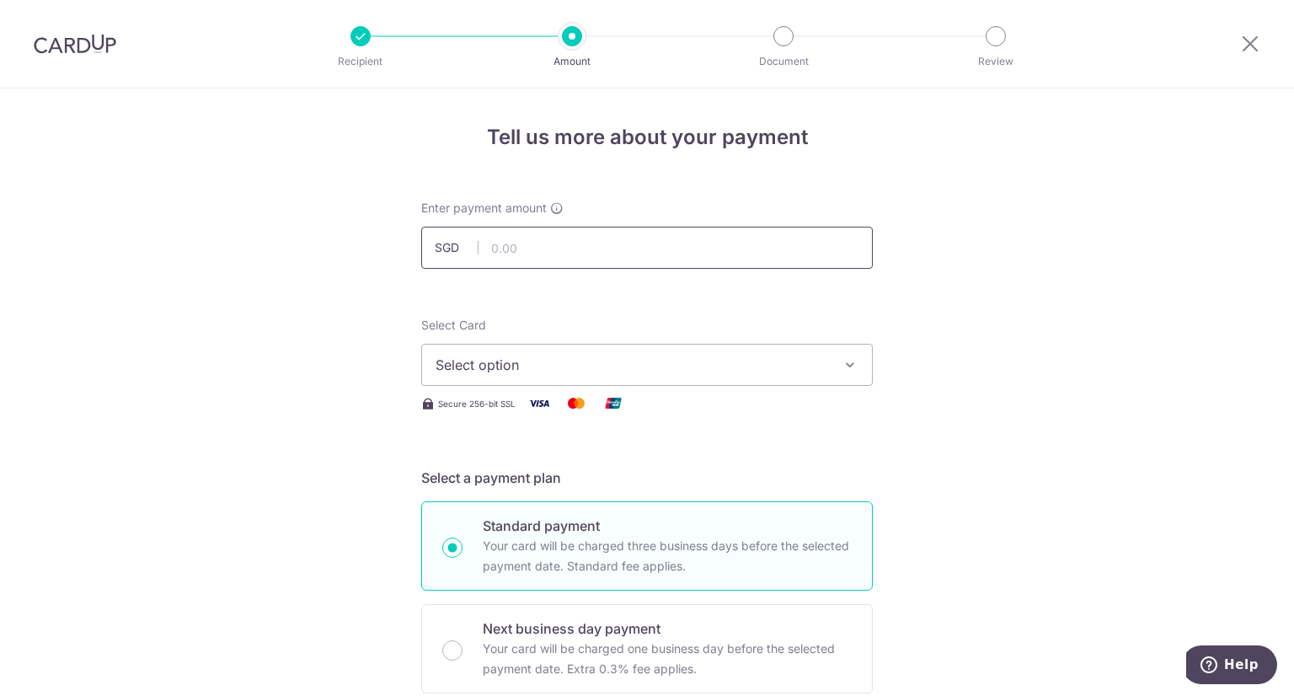
click at [643, 254] on input "text" at bounding box center [647, 248] width 452 height 42
type input "4,523.50"
click at [562, 356] on span "Select option" at bounding box center [632, 365] width 393 height 20
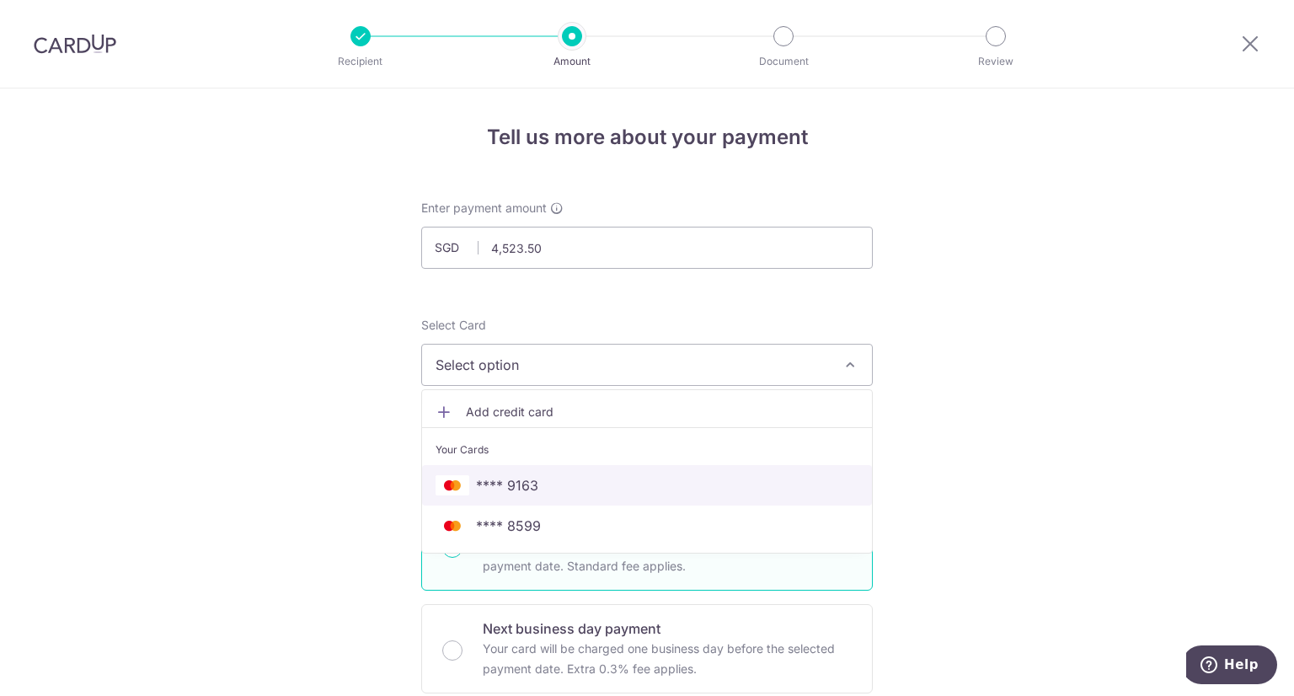
click at [539, 483] on span "**** 9163" at bounding box center [647, 485] width 423 height 20
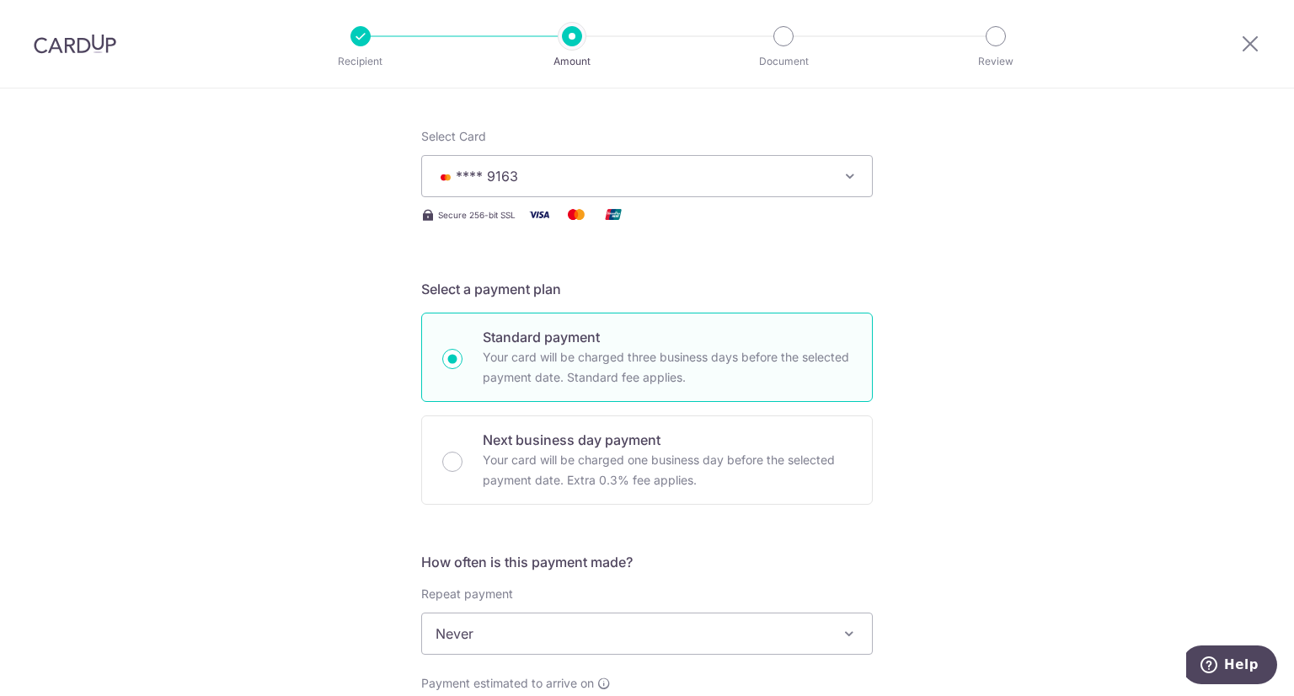
scroll to position [421, 0]
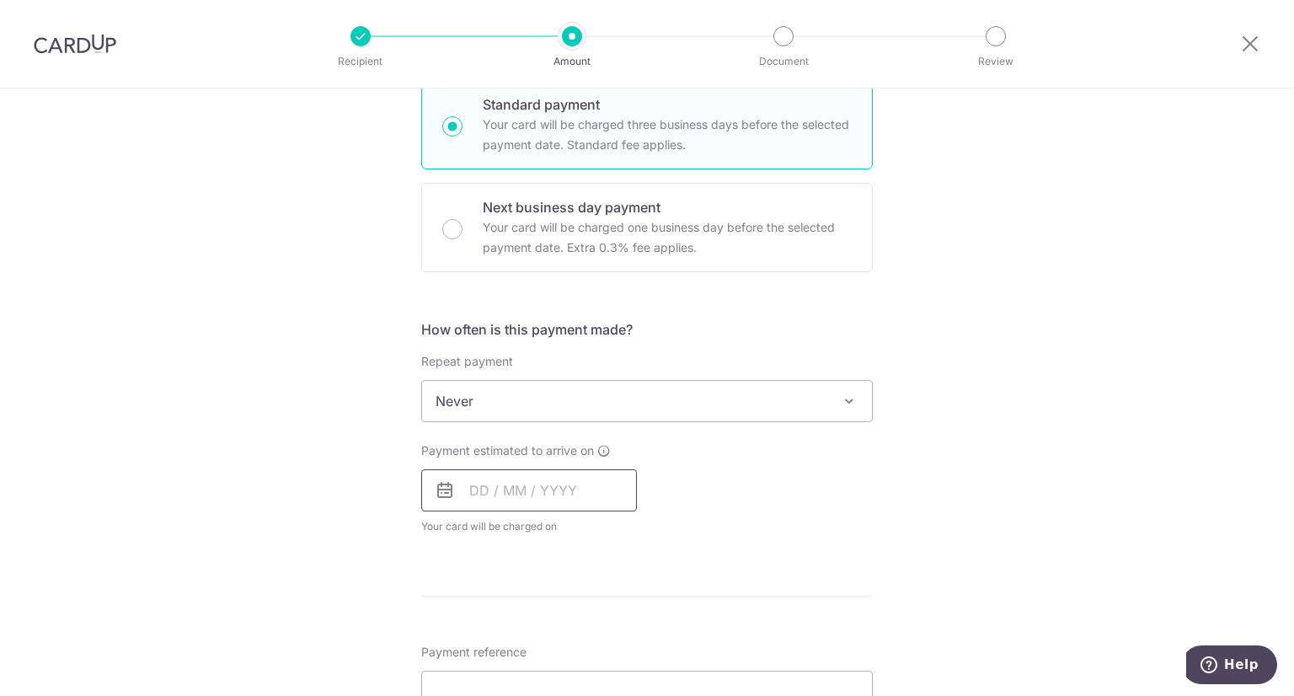
click at [489, 469] on input "text" at bounding box center [529, 490] width 216 height 42
click at [485, 672] on link "15" at bounding box center [489, 677] width 27 height 27
type input "[DATE]"
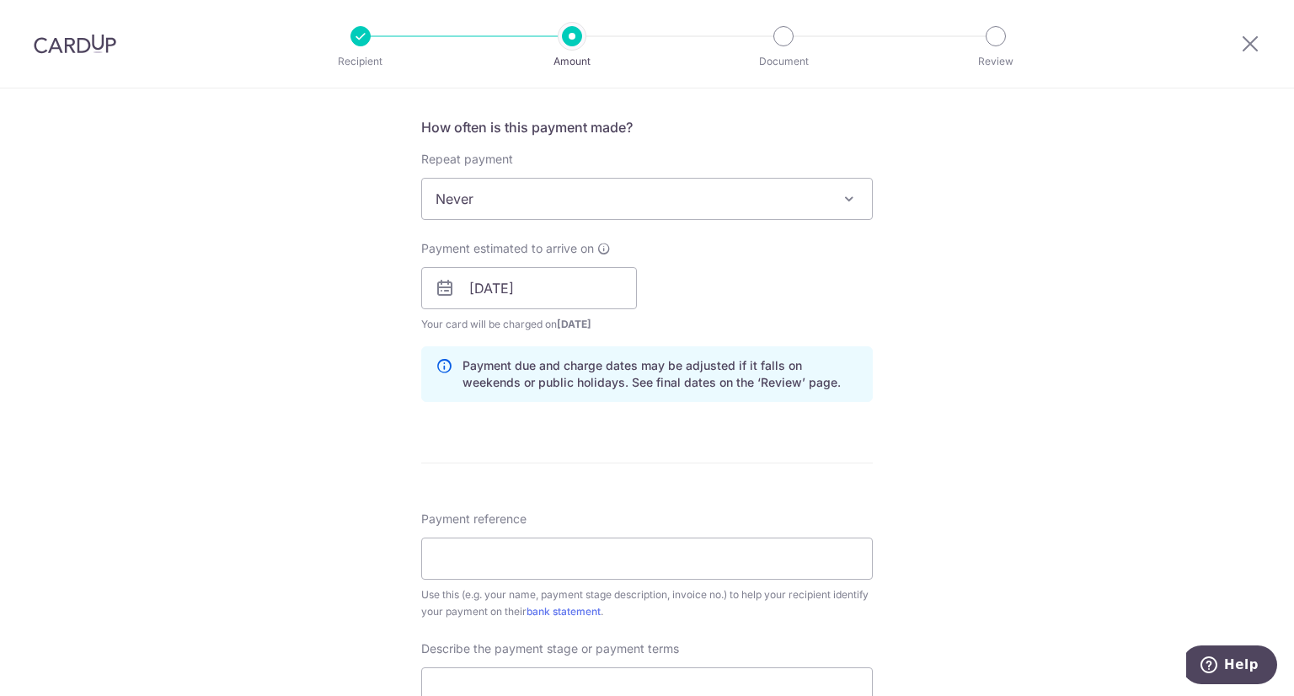
scroll to position [674, 0]
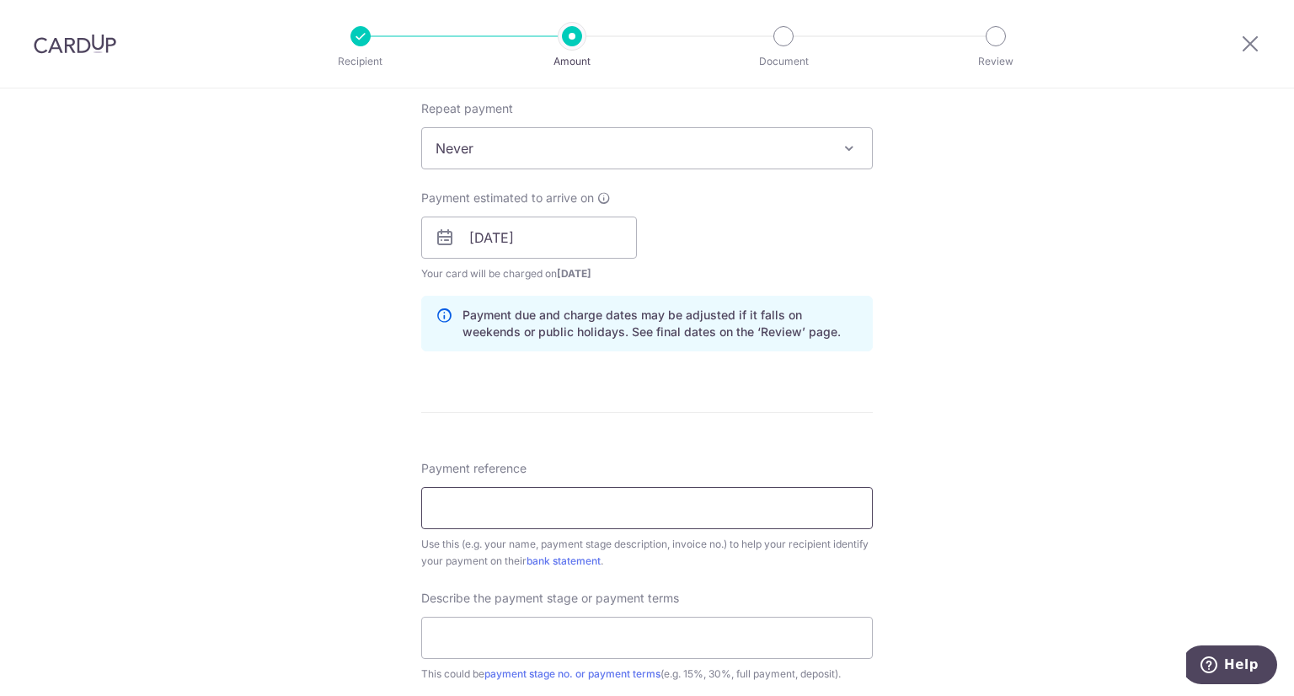
click at [503, 515] on input "Payment reference" at bounding box center [647, 508] width 452 height 42
type input "i"
type input "IHADC577EP25 [PERSON_NAME]"
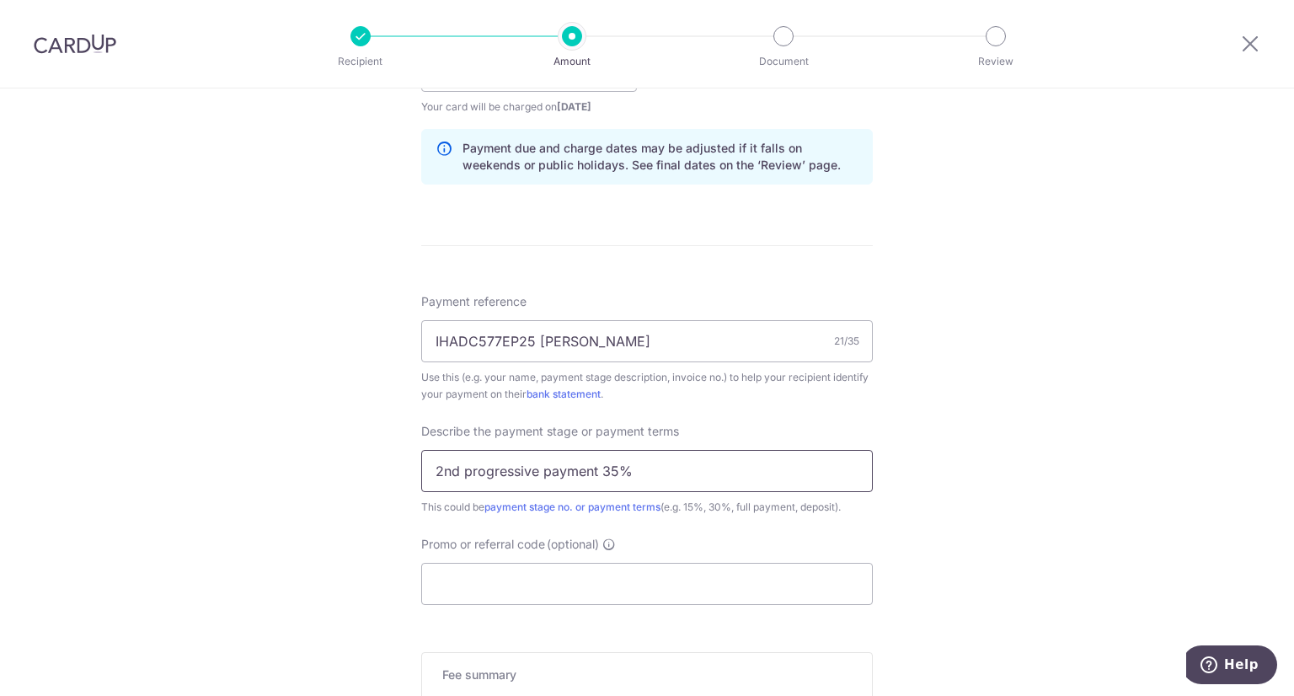
scroll to position [1096, 0]
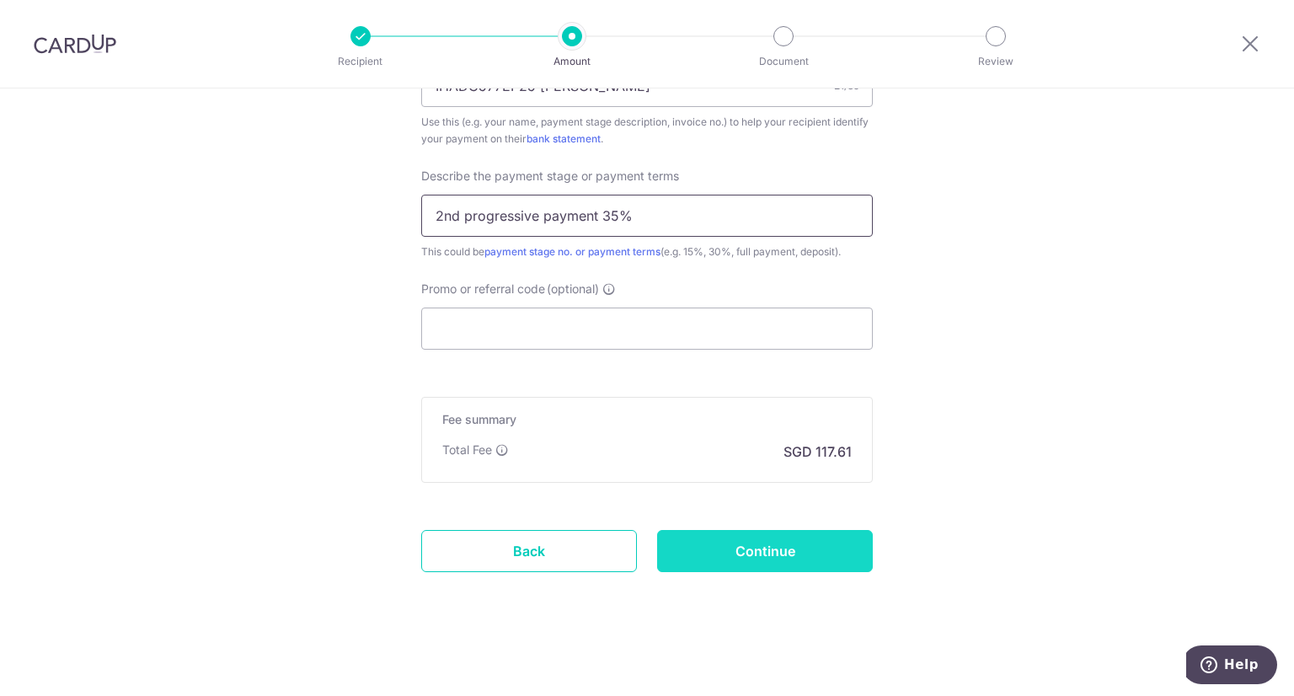
type input "2nd progressive payment 35%"
click at [752, 546] on input "Continue" at bounding box center [765, 551] width 216 height 42
type input "Create Schedule"
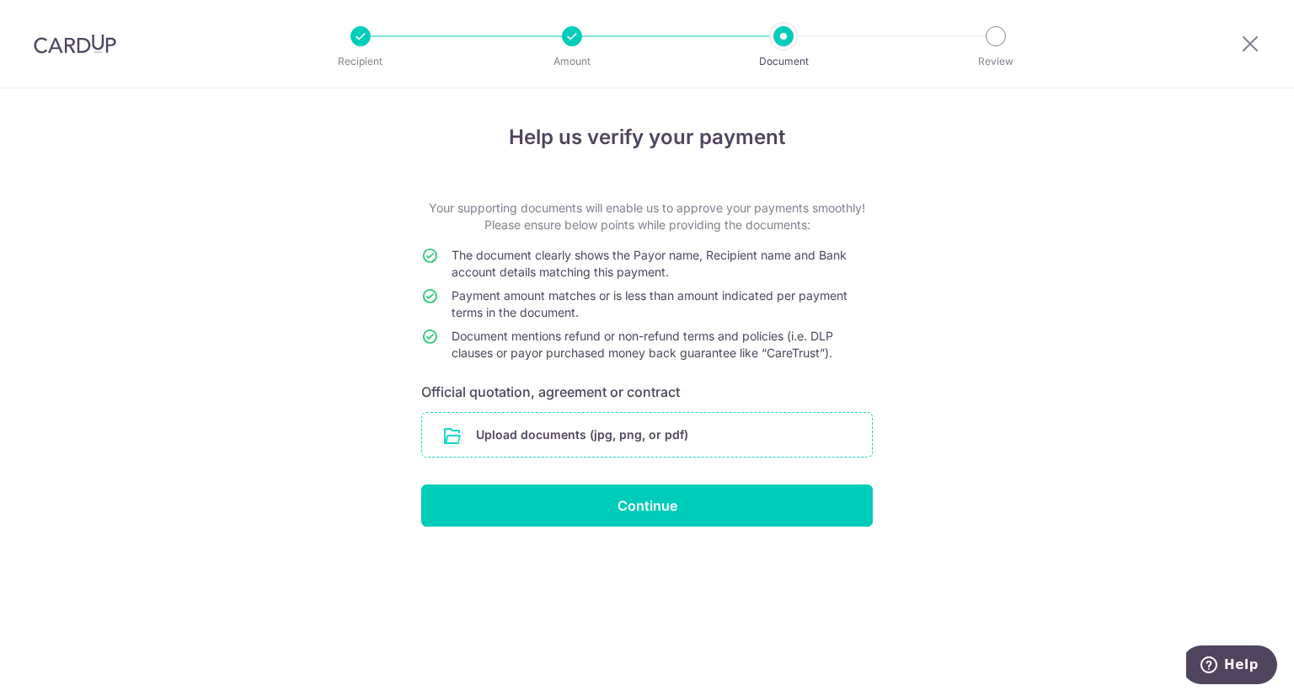
click at [634, 447] on input "file" at bounding box center [647, 435] width 450 height 44
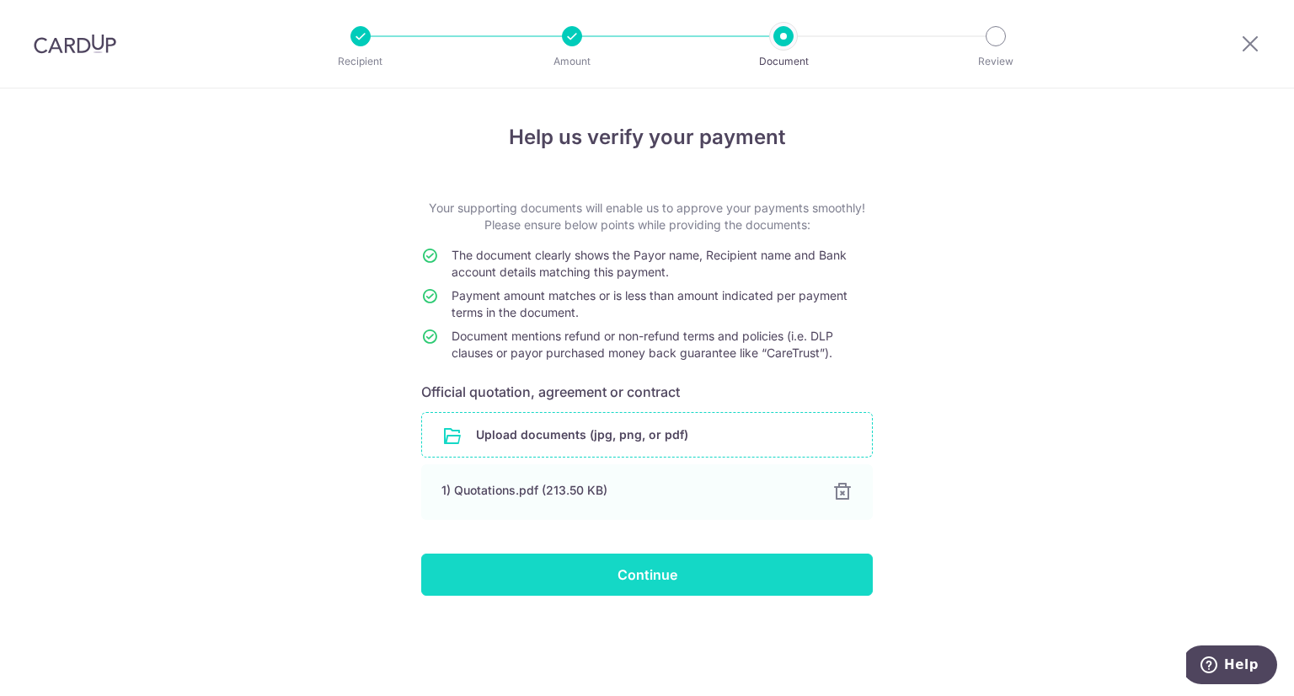
click at [678, 573] on input "Continue" at bounding box center [647, 575] width 452 height 42
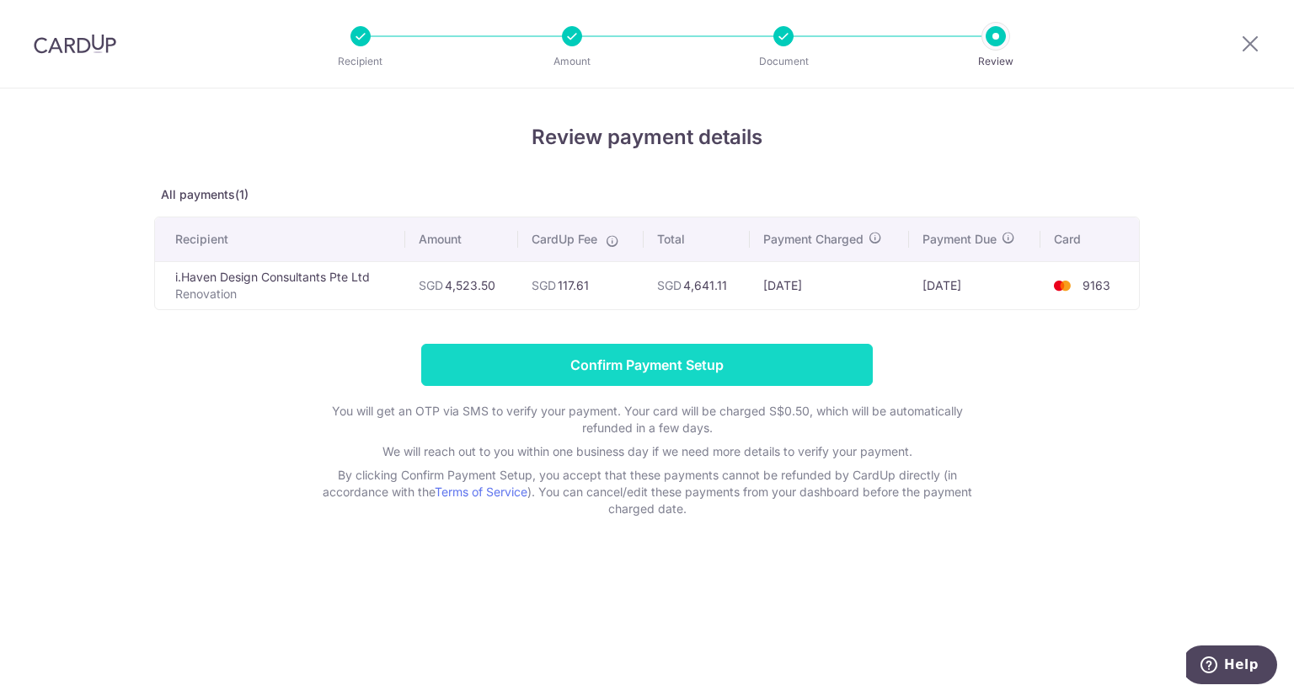
click at [634, 362] on input "Confirm Payment Setup" at bounding box center [647, 365] width 452 height 42
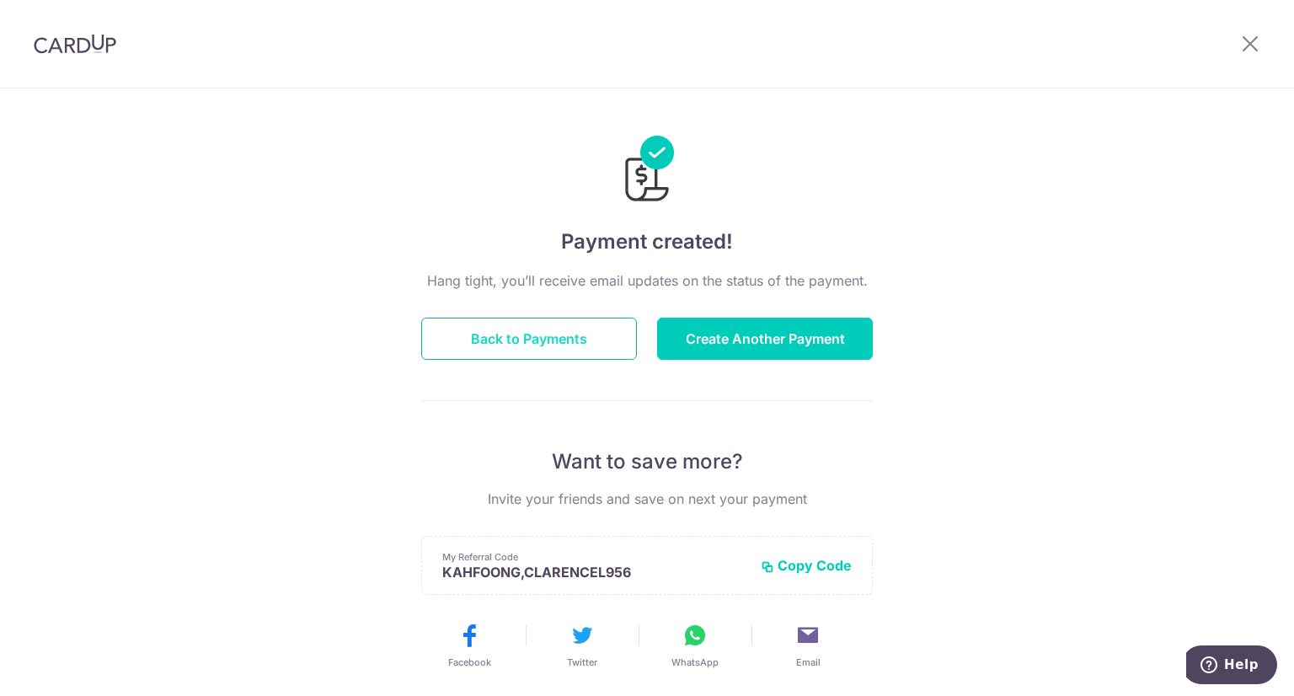
click at [519, 334] on button "Back to Payments" at bounding box center [529, 339] width 216 height 42
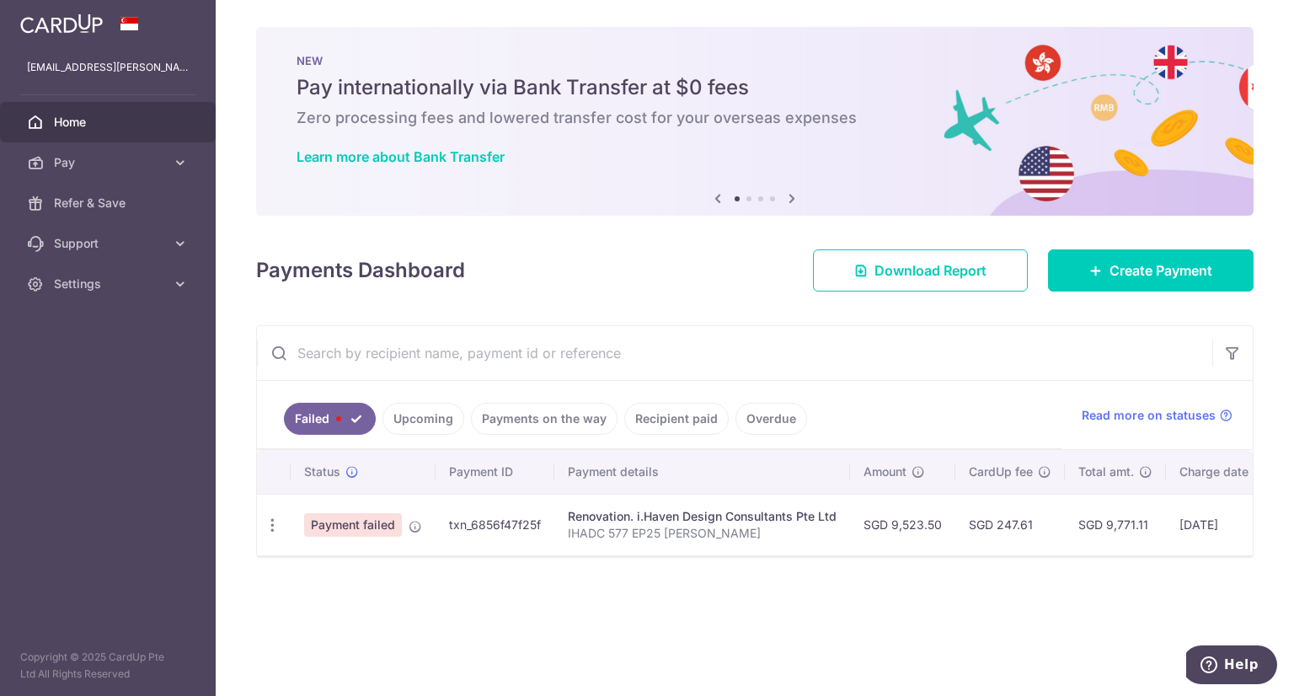
click at [447, 391] on ul "Failed Upcoming Payments on the way Recipient paid Overdue" at bounding box center [659, 415] width 805 height 68
click at [419, 420] on link "Upcoming" at bounding box center [423, 419] width 82 height 32
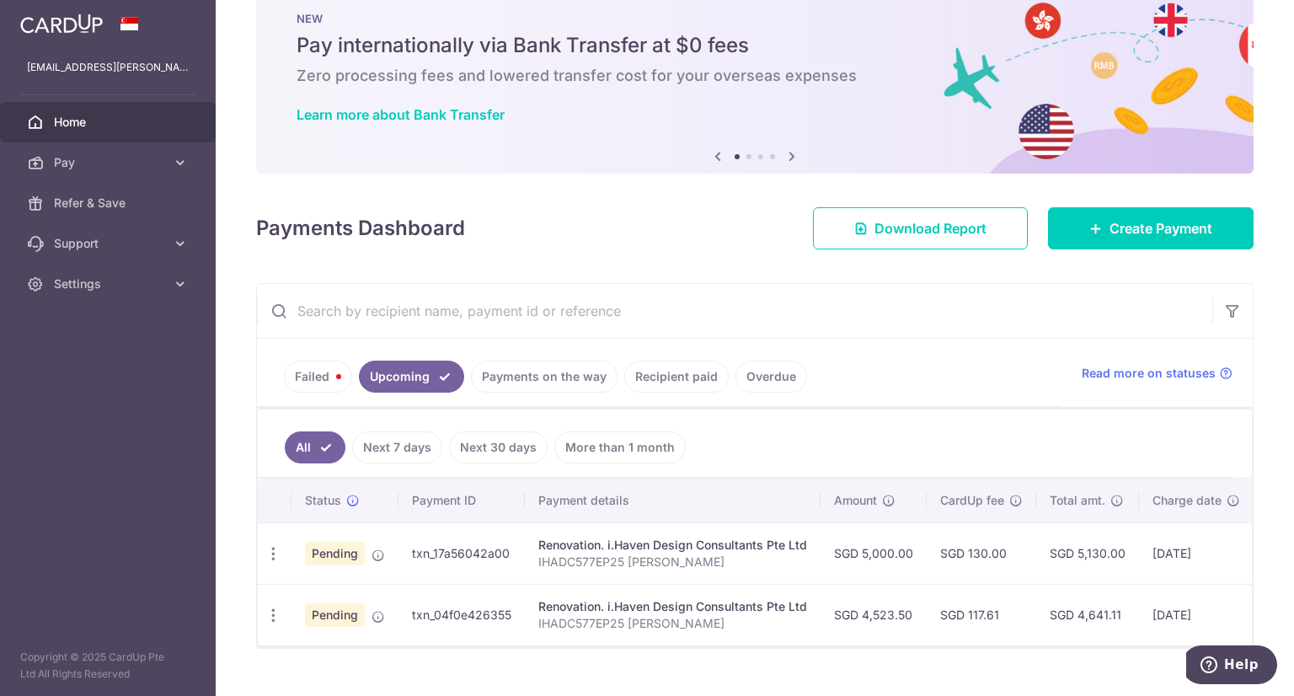
scroll to position [80, 0]
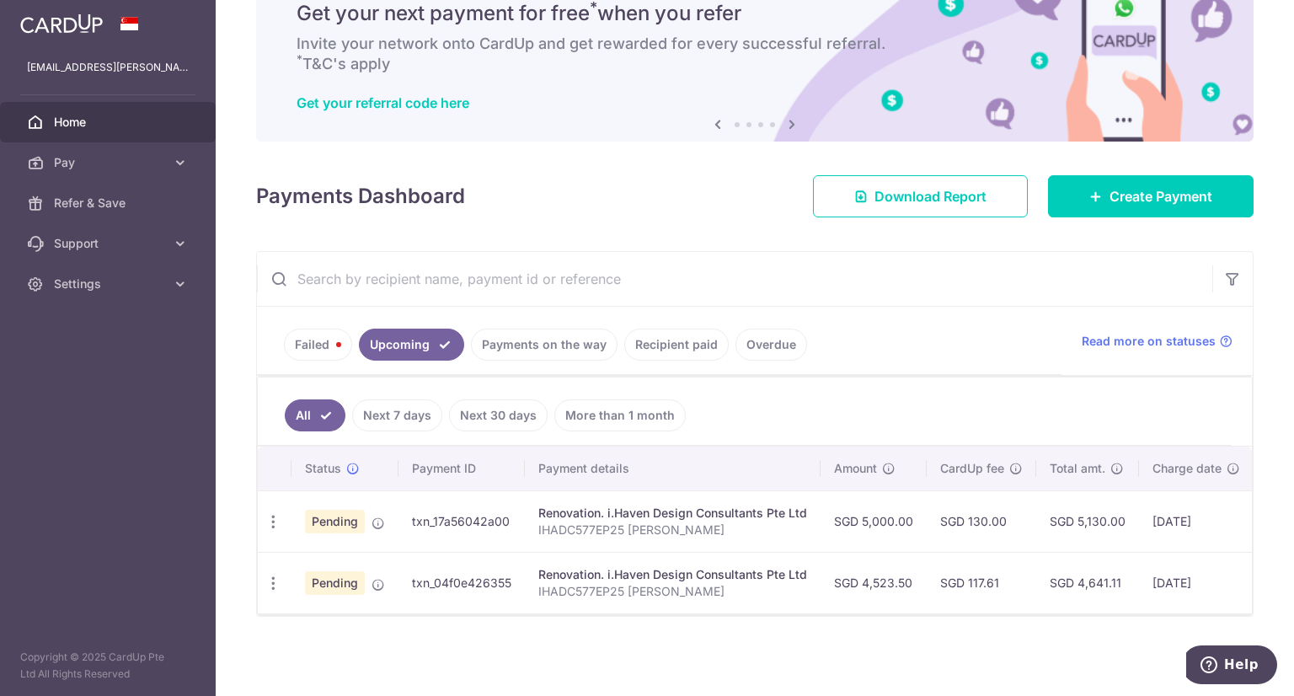
click at [505, 332] on link "Payments on the way" at bounding box center [544, 345] width 147 height 32
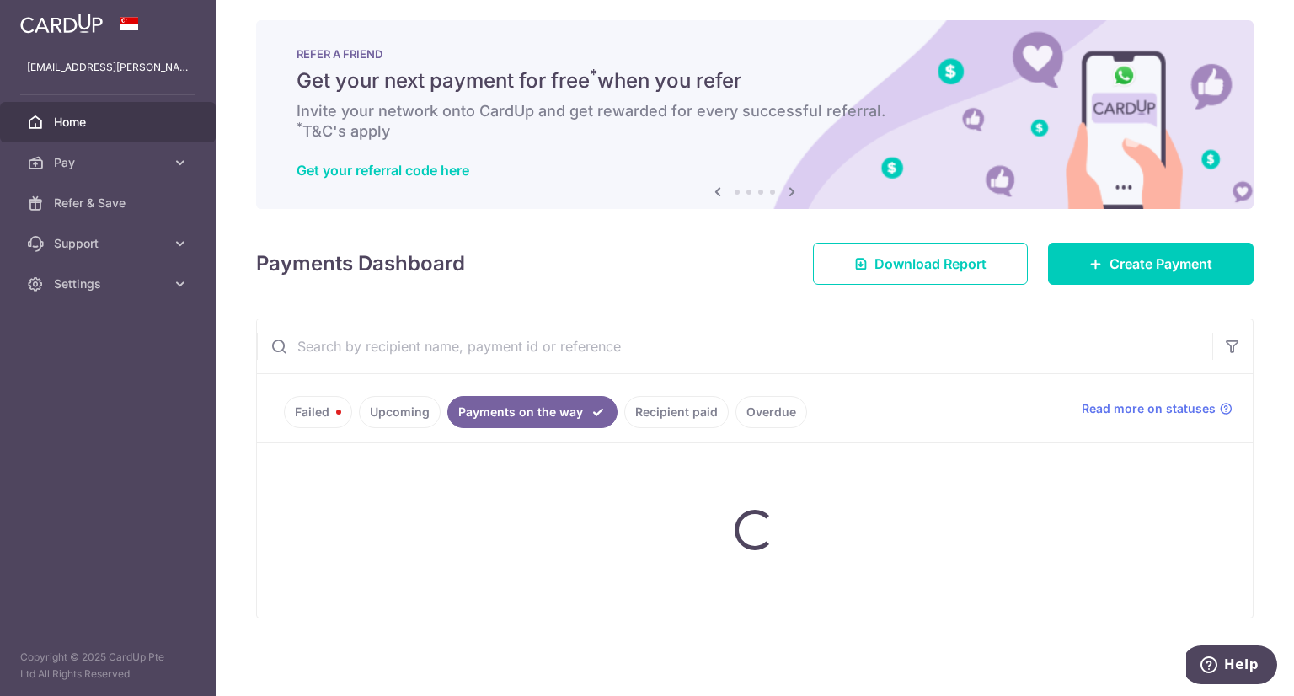
scroll to position [54, 0]
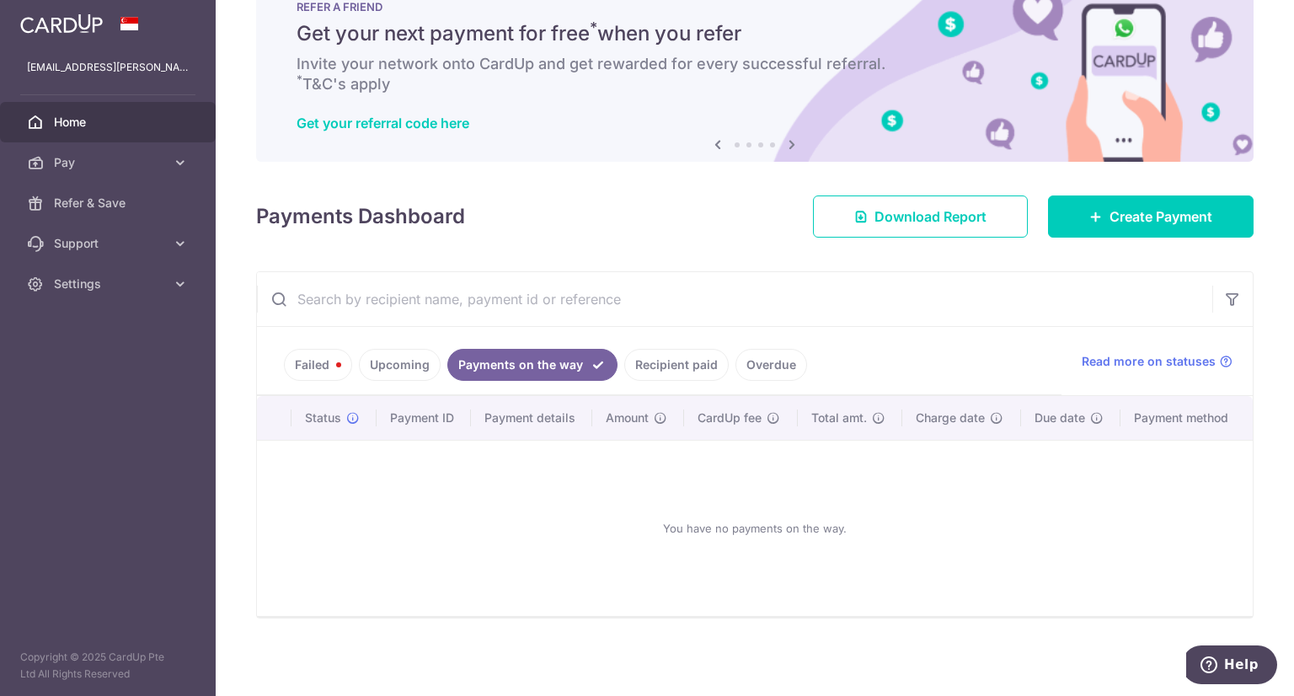
click at [414, 362] on link "Upcoming" at bounding box center [400, 365] width 82 height 32
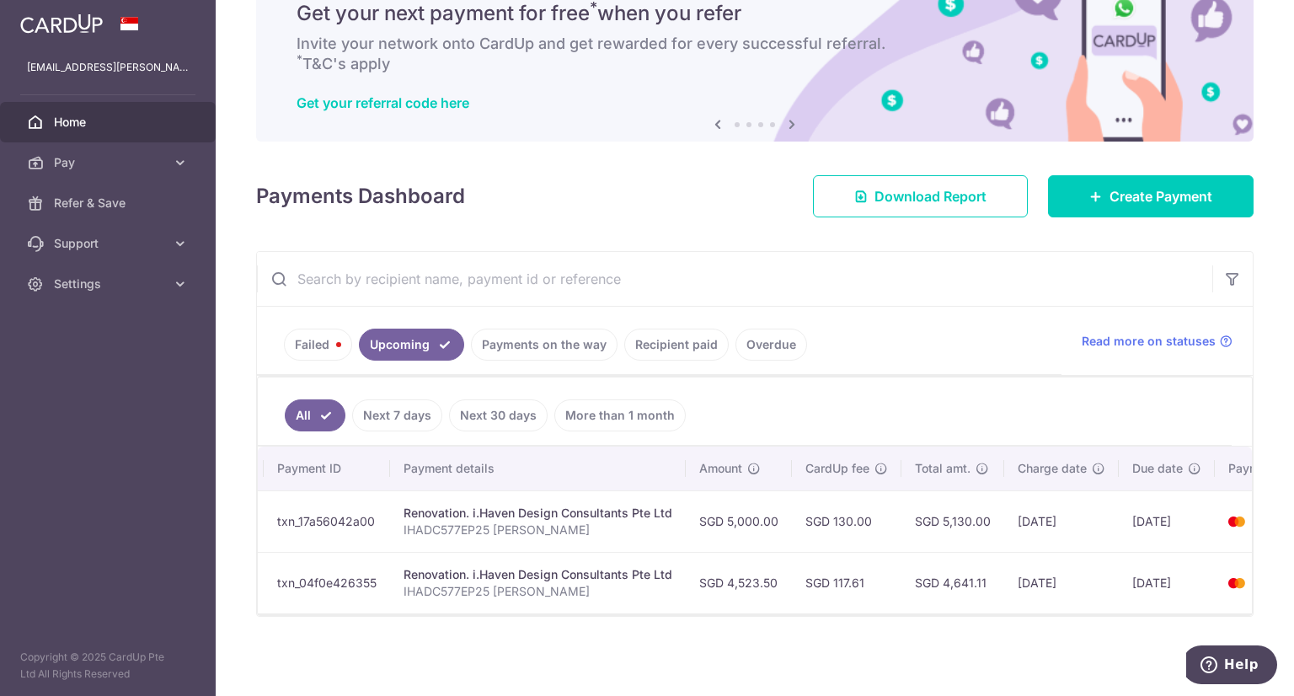
scroll to position [0, 141]
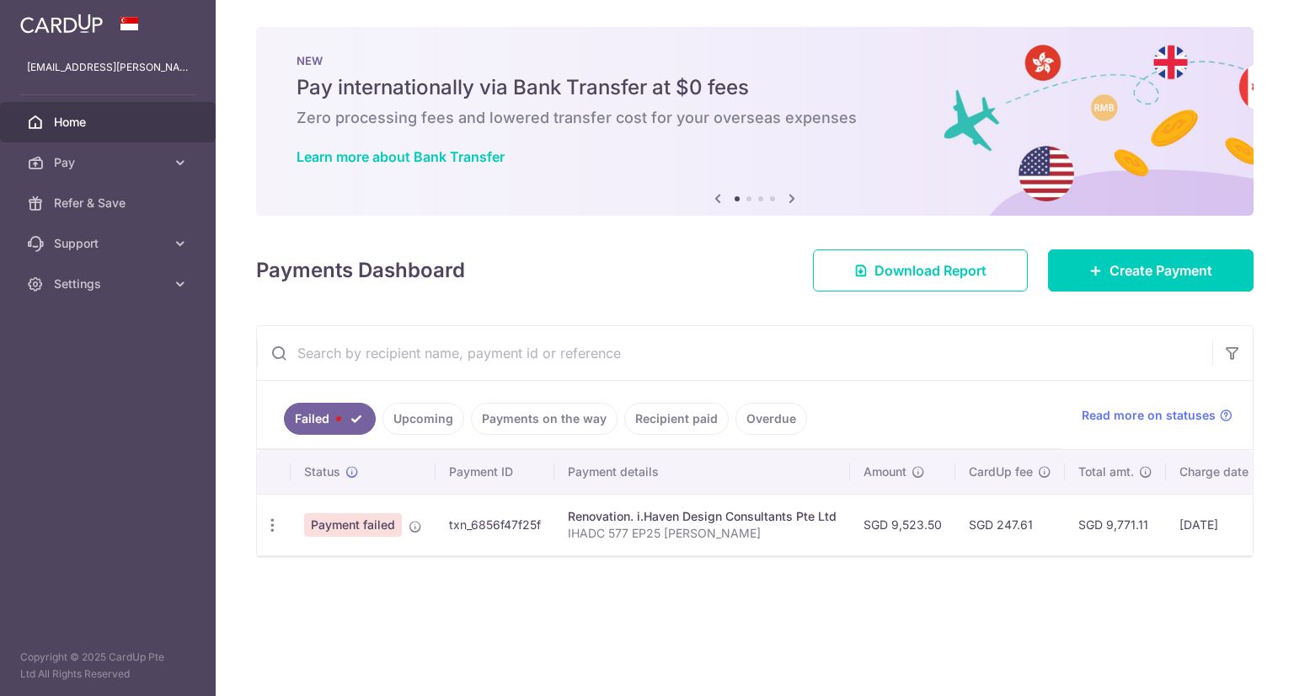
click at [421, 412] on link "Upcoming" at bounding box center [423, 419] width 82 height 32
